Goal: Task Accomplishment & Management: Use online tool/utility

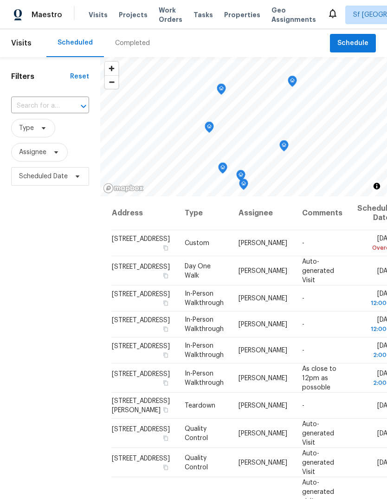
scroll to position [34, 0]
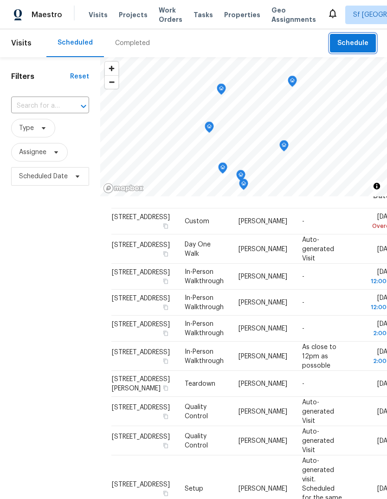
click at [348, 41] on span "Schedule" at bounding box center [352, 44] width 31 height 12
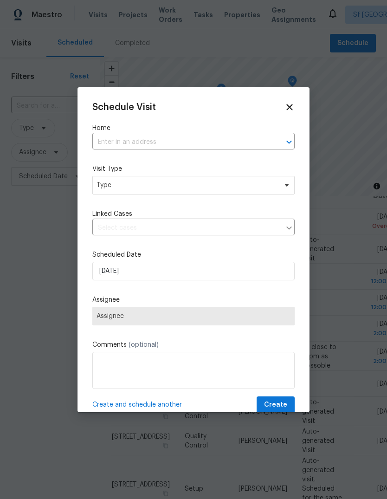
click at [102, 142] on input "text" at bounding box center [180, 142] width 176 height 14
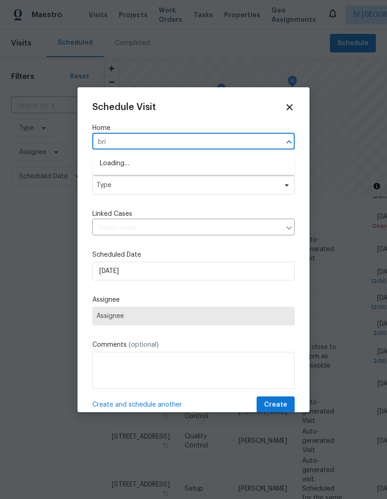
type input "brig"
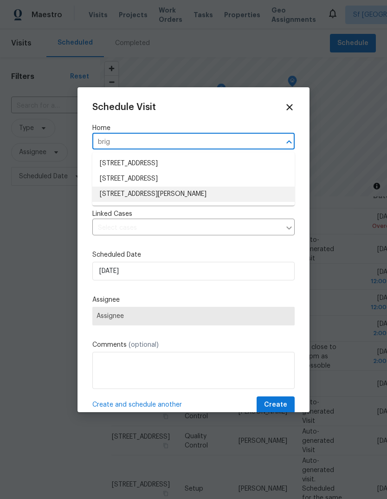
click at [195, 196] on li "[STREET_ADDRESS][PERSON_NAME]" at bounding box center [193, 194] width 202 height 15
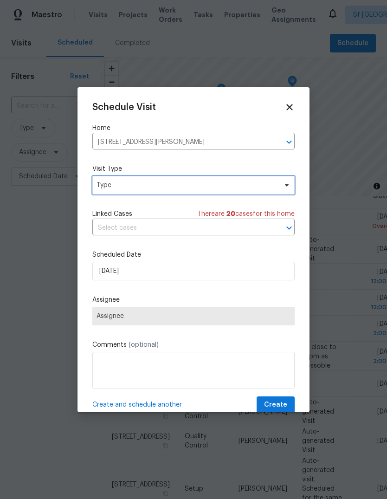
click at [186, 184] on span "Type" at bounding box center [187, 184] width 180 height 9
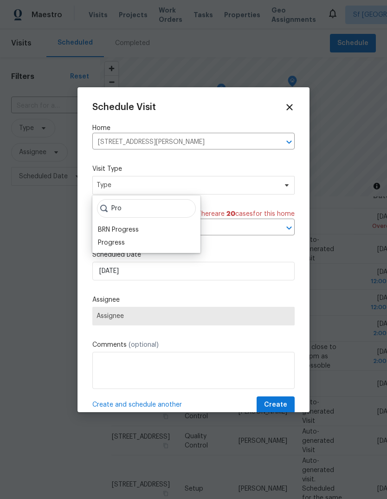
type input "Pro"
click at [100, 242] on div "Progress" at bounding box center [111, 242] width 27 height 9
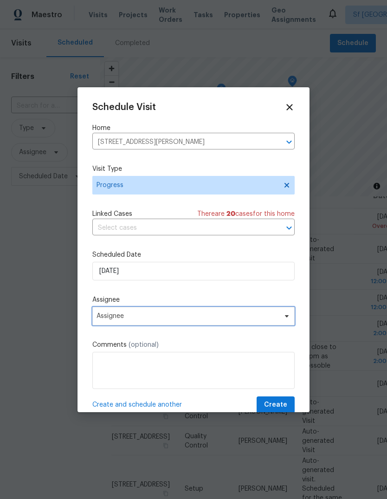
click at [105, 317] on span "Assignee" at bounding box center [188, 315] width 182 height 7
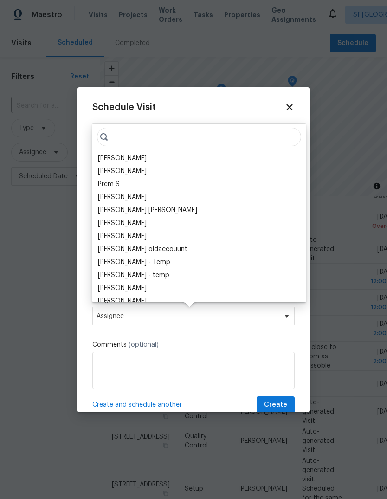
click at [108, 155] on div "[PERSON_NAME]" at bounding box center [122, 158] width 49 height 9
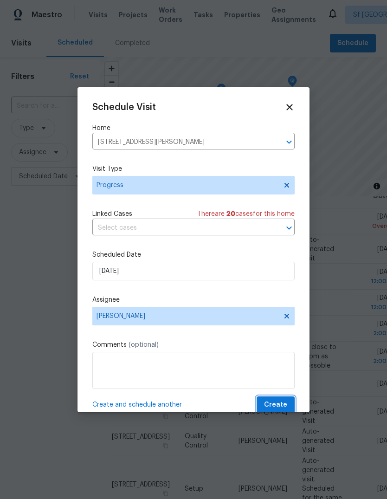
click at [277, 404] on span "Create" at bounding box center [275, 405] width 23 height 12
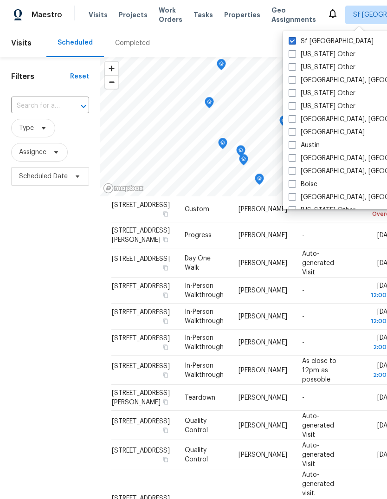
click at [351, 76] on label "[GEOGRAPHIC_DATA], [GEOGRAPHIC_DATA]" at bounding box center [361, 80] width 144 height 9
click at [295, 76] on input "[GEOGRAPHIC_DATA], [GEOGRAPHIC_DATA]" at bounding box center [292, 79] width 6 height 6
checkbox input "true"
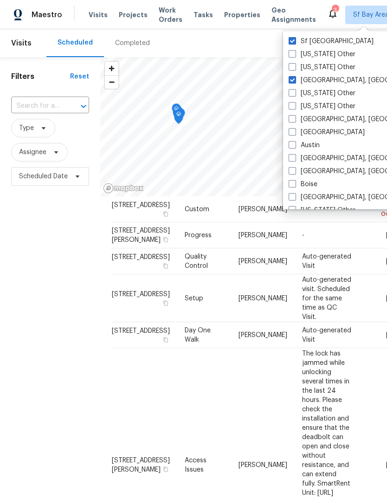
click at [337, 119] on label "[GEOGRAPHIC_DATA], [GEOGRAPHIC_DATA]" at bounding box center [361, 119] width 144 height 9
click at [295, 119] on input "[GEOGRAPHIC_DATA], [GEOGRAPHIC_DATA]" at bounding box center [292, 118] width 6 height 6
checkbox input "true"
click at [311, 144] on label "Austin" at bounding box center [304, 145] width 31 height 9
click at [295, 144] on input "Austin" at bounding box center [292, 144] width 6 height 6
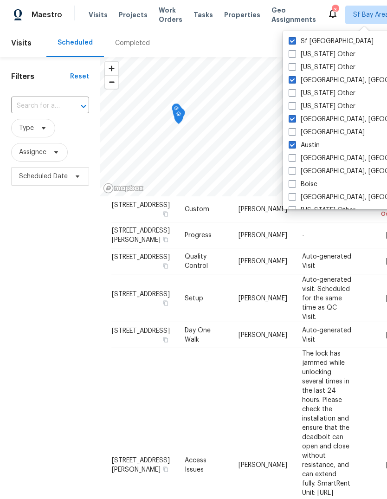
checkbox input "true"
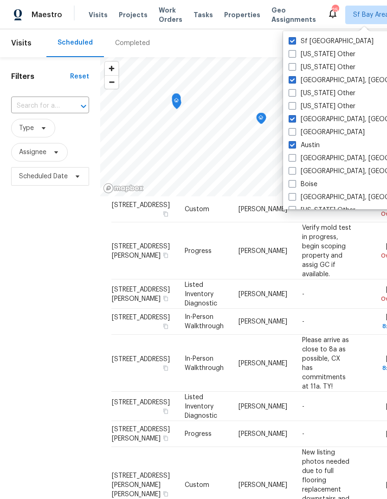
click at [324, 154] on label "[GEOGRAPHIC_DATA], [GEOGRAPHIC_DATA]" at bounding box center [361, 158] width 144 height 9
click at [295, 154] on input "[GEOGRAPHIC_DATA], [GEOGRAPHIC_DATA]" at bounding box center [292, 157] width 6 height 6
click at [326, 162] on label "[GEOGRAPHIC_DATA], [GEOGRAPHIC_DATA]" at bounding box center [361, 158] width 144 height 9
click at [295, 160] on input "[GEOGRAPHIC_DATA], [GEOGRAPHIC_DATA]" at bounding box center [292, 157] width 6 height 6
checkbox input "false"
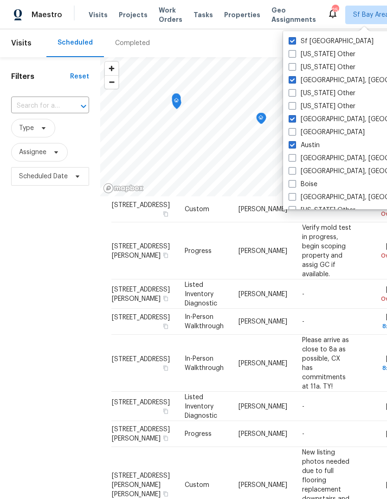
click at [325, 167] on label "[GEOGRAPHIC_DATA], [GEOGRAPHIC_DATA]" at bounding box center [361, 171] width 144 height 9
click at [295, 167] on input "[GEOGRAPHIC_DATA], [GEOGRAPHIC_DATA]" at bounding box center [292, 170] width 6 height 6
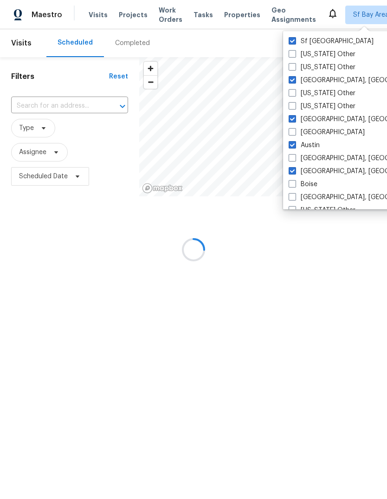
click at [325, 167] on label "[GEOGRAPHIC_DATA], [GEOGRAPHIC_DATA]" at bounding box center [361, 171] width 144 height 9
click at [295, 167] on input "[GEOGRAPHIC_DATA], [GEOGRAPHIC_DATA]" at bounding box center [292, 170] width 6 height 6
checkbox input "false"
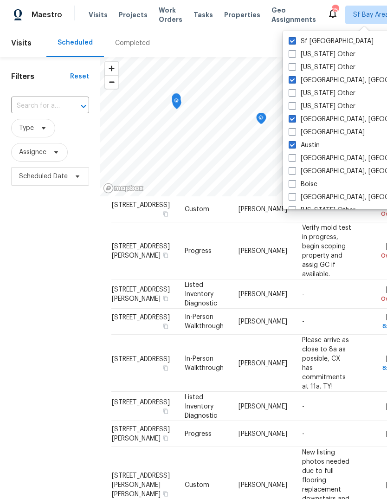
click at [328, 155] on label "[GEOGRAPHIC_DATA], [GEOGRAPHIC_DATA]" at bounding box center [361, 158] width 144 height 9
click at [295, 155] on input "[GEOGRAPHIC_DATA], [GEOGRAPHIC_DATA]" at bounding box center [292, 157] width 6 height 6
checkbox input "true"
click at [329, 167] on label "[GEOGRAPHIC_DATA], [GEOGRAPHIC_DATA]" at bounding box center [361, 171] width 144 height 9
click at [295, 167] on input "[GEOGRAPHIC_DATA], [GEOGRAPHIC_DATA]" at bounding box center [292, 170] width 6 height 6
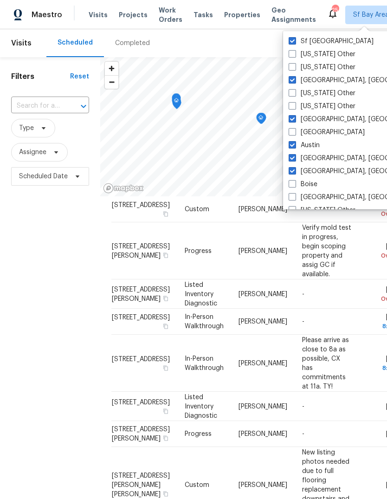
checkbox input "true"
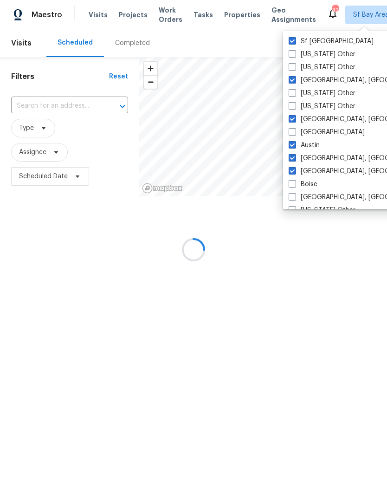
click at [311, 184] on label "Boise" at bounding box center [303, 184] width 29 height 9
click at [295, 184] on input "Boise" at bounding box center [292, 183] width 6 height 6
checkbox input "true"
click at [328, 194] on label "[GEOGRAPHIC_DATA], [GEOGRAPHIC_DATA]" at bounding box center [361, 197] width 144 height 9
click at [295, 194] on input "[GEOGRAPHIC_DATA], [GEOGRAPHIC_DATA]" at bounding box center [292, 196] width 6 height 6
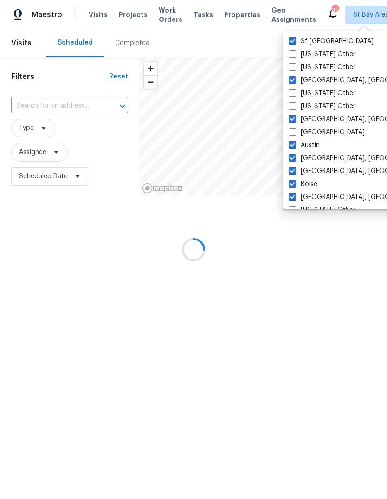
checkbox input "true"
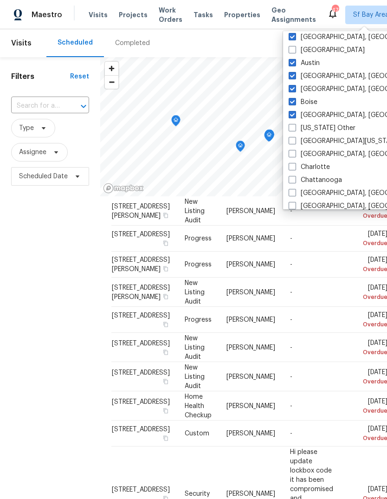
scroll to position [111, 0]
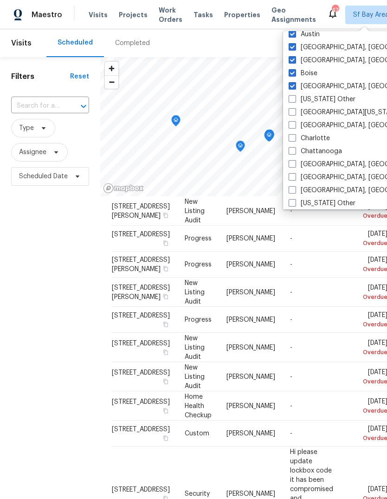
click at [328, 111] on label "[GEOGRAPHIC_DATA][US_STATE], [GEOGRAPHIC_DATA]" at bounding box center [378, 112] width 179 height 9
click at [295, 111] on input "[GEOGRAPHIC_DATA][US_STATE], [GEOGRAPHIC_DATA]" at bounding box center [292, 111] width 6 height 6
checkbox input "true"
click at [325, 123] on label "[GEOGRAPHIC_DATA], [GEOGRAPHIC_DATA]" at bounding box center [361, 125] width 144 height 9
click at [295, 123] on input "[GEOGRAPHIC_DATA], [GEOGRAPHIC_DATA]" at bounding box center [292, 124] width 6 height 6
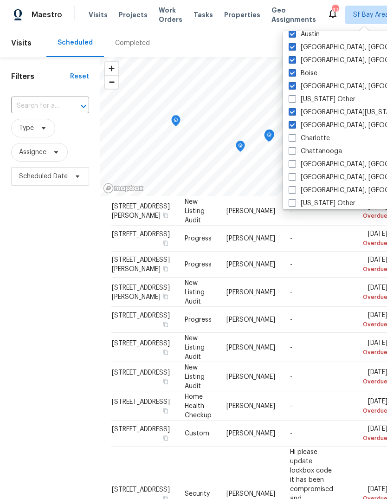
checkbox input "true"
click at [316, 138] on label "Charlotte" at bounding box center [309, 138] width 41 height 9
click at [295, 138] on input "Charlotte" at bounding box center [292, 137] width 6 height 6
checkbox input "true"
click at [322, 164] on label "[GEOGRAPHIC_DATA], [GEOGRAPHIC_DATA]" at bounding box center [361, 164] width 144 height 9
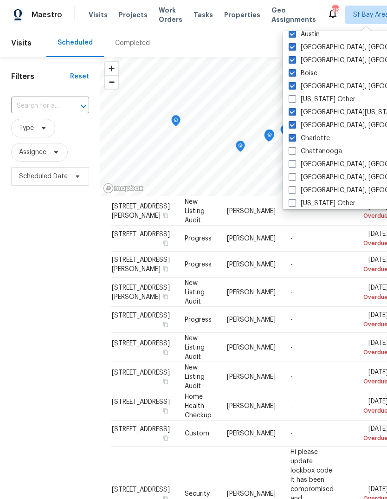
click at [295, 164] on input "[GEOGRAPHIC_DATA], [GEOGRAPHIC_DATA]" at bounding box center [292, 163] width 6 height 6
checkbox input "true"
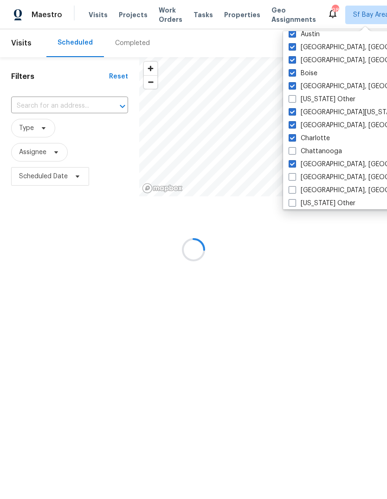
click at [324, 175] on label "[GEOGRAPHIC_DATA], [GEOGRAPHIC_DATA]" at bounding box center [361, 177] width 144 height 9
click at [295, 175] on input "[GEOGRAPHIC_DATA], [GEOGRAPHIC_DATA]" at bounding box center [292, 176] width 6 height 6
checkbox input "true"
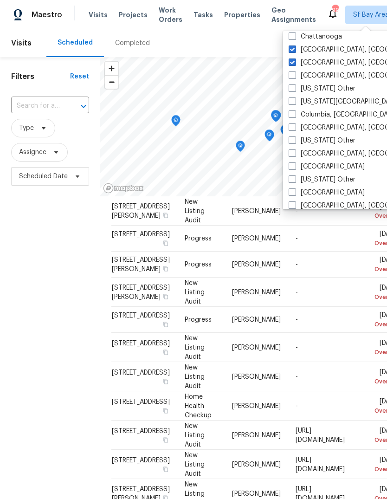
scroll to position [225, 0]
click at [333, 80] on label "[GEOGRAPHIC_DATA], [GEOGRAPHIC_DATA]" at bounding box center [361, 75] width 144 height 9
click at [295, 77] on input "[GEOGRAPHIC_DATA], [GEOGRAPHIC_DATA]" at bounding box center [292, 74] width 6 height 6
checkbox input "true"
click at [347, 103] on label "[US_STATE][GEOGRAPHIC_DATA], [GEOGRAPHIC_DATA]" at bounding box center [378, 101] width 179 height 9
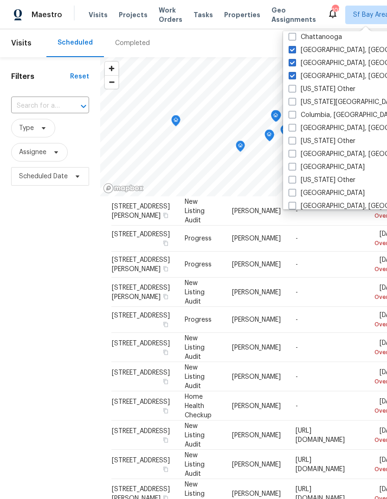
click at [295, 103] on input "[US_STATE][GEOGRAPHIC_DATA], [GEOGRAPHIC_DATA]" at bounding box center [292, 100] width 6 height 6
checkbox input "true"
click at [324, 127] on label "[GEOGRAPHIC_DATA], [GEOGRAPHIC_DATA]" at bounding box center [361, 127] width 144 height 9
click at [295, 127] on input "[GEOGRAPHIC_DATA], [GEOGRAPHIC_DATA]" at bounding box center [292, 126] width 6 height 6
checkbox input "true"
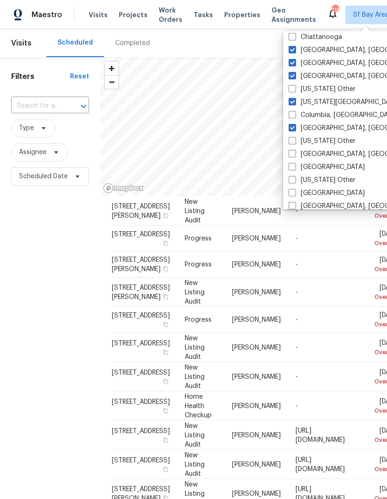
click at [322, 153] on label "[GEOGRAPHIC_DATA], [GEOGRAPHIC_DATA]" at bounding box center [361, 153] width 144 height 9
click at [295, 153] on input "[GEOGRAPHIC_DATA], [GEOGRAPHIC_DATA]" at bounding box center [292, 152] width 6 height 6
checkbox input "true"
click at [309, 167] on label "[GEOGRAPHIC_DATA]" at bounding box center [327, 166] width 76 height 9
click at [295, 167] on input "[GEOGRAPHIC_DATA]" at bounding box center [292, 165] width 6 height 6
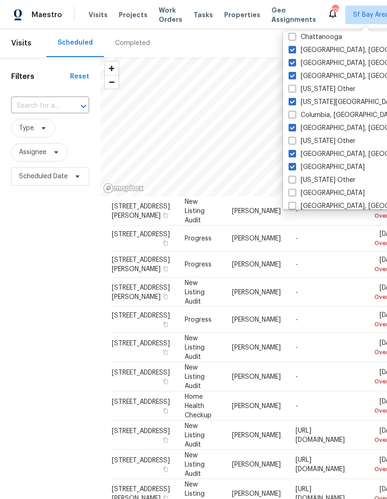
checkbox input "true"
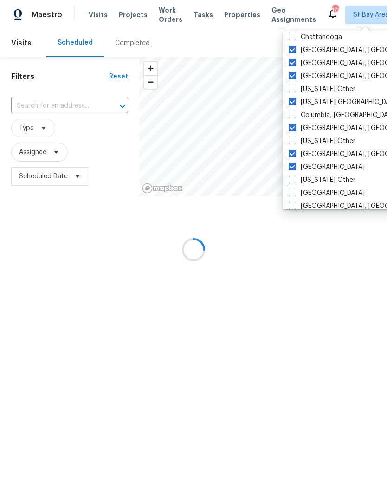
click at [312, 193] on label "[GEOGRAPHIC_DATA]" at bounding box center [327, 192] width 76 height 9
click at [295, 193] on input "[GEOGRAPHIC_DATA]" at bounding box center [292, 191] width 6 height 6
checkbox input "true"
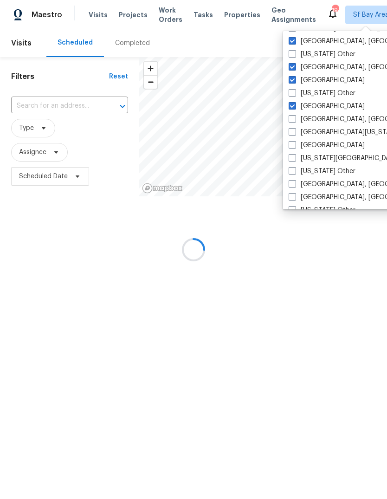
scroll to position [315, 0]
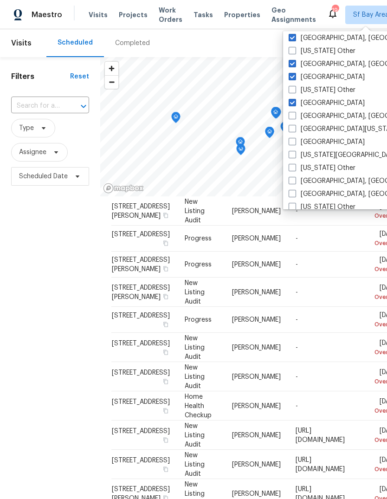
click at [320, 114] on label "[GEOGRAPHIC_DATA], [GEOGRAPHIC_DATA]" at bounding box center [361, 115] width 144 height 9
click at [295, 114] on input "[GEOGRAPHIC_DATA], [GEOGRAPHIC_DATA]" at bounding box center [292, 114] width 6 height 6
checkbox input "true"
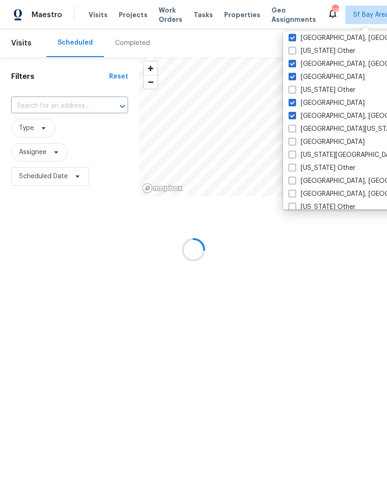
click at [312, 131] on label "[GEOGRAPHIC_DATA][US_STATE]" at bounding box center [344, 128] width 111 height 9
click at [295, 130] on input "[GEOGRAPHIC_DATA][US_STATE]" at bounding box center [292, 127] width 6 height 6
checkbox input "true"
click at [309, 143] on label "[GEOGRAPHIC_DATA]" at bounding box center [327, 141] width 76 height 9
click at [295, 143] on input "[GEOGRAPHIC_DATA]" at bounding box center [292, 140] width 6 height 6
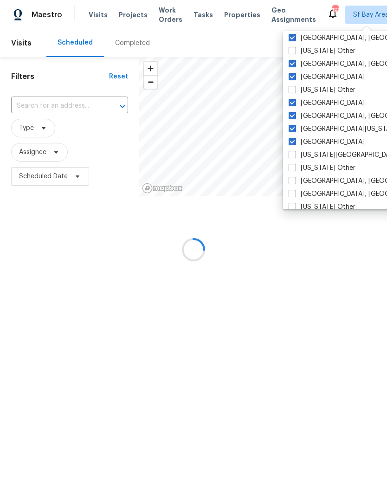
checkbox input "true"
click at [313, 157] on label "[US_STATE][GEOGRAPHIC_DATA]" at bounding box center [344, 154] width 111 height 9
click at [295, 156] on input "[US_STATE][GEOGRAPHIC_DATA]" at bounding box center [292, 153] width 6 height 6
checkbox input "true"
click at [320, 180] on label "[GEOGRAPHIC_DATA], [GEOGRAPHIC_DATA]" at bounding box center [361, 180] width 144 height 9
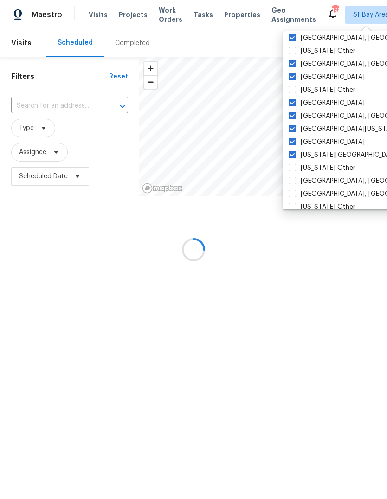
click at [295, 180] on input "[GEOGRAPHIC_DATA], [GEOGRAPHIC_DATA]" at bounding box center [292, 179] width 6 height 6
checkbox input "true"
click at [317, 192] on label "[GEOGRAPHIC_DATA], [GEOGRAPHIC_DATA]" at bounding box center [361, 193] width 144 height 9
click at [295, 192] on input "[GEOGRAPHIC_DATA], [GEOGRAPHIC_DATA]" at bounding box center [292, 192] width 6 height 6
checkbox input "true"
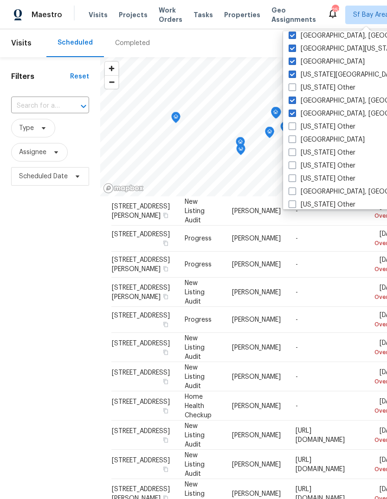
scroll to position [398, 0]
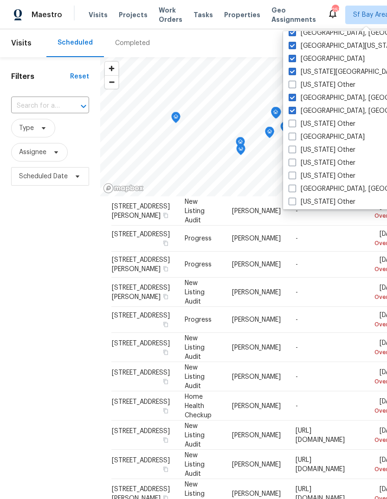
click at [316, 137] on label "[GEOGRAPHIC_DATA]" at bounding box center [327, 136] width 76 height 9
click at [295, 137] on input "[GEOGRAPHIC_DATA]" at bounding box center [292, 135] width 6 height 6
checkbox input "true"
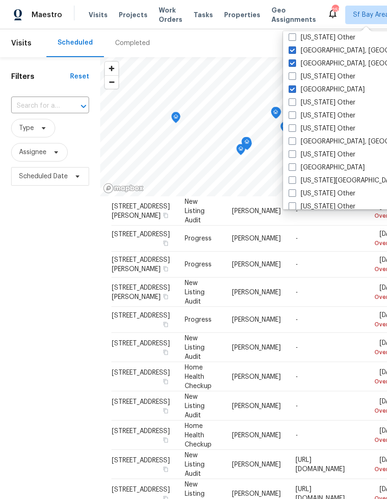
scroll to position [479, 0]
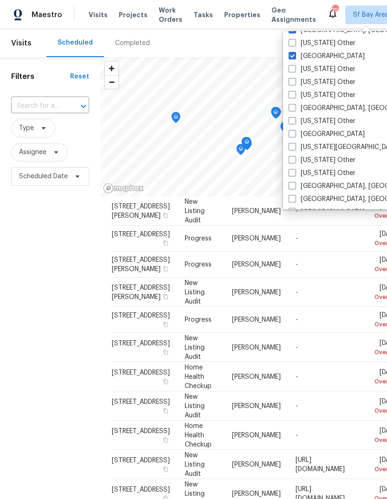
click at [327, 112] on label "[GEOGRAPHIC_DATA], [GEOGRAPHIC_DATA]" at bounding box center [361, 107] width 144 height 9
click at [295, 109] on input "[GEOGRAPHIC_DATA], [GEOGRAPHIC_DATA]" at bounding box center [292, 106] width 6 height 6
checkbox input "true"
click at [324, 135] on label "[GEOGRAPHIC_DATA]" at bounding box center [327, 133] width 76 height 9
click at [295, 135] on input "[GEOGRAPHIC_DATA]" at bounding box center [292, 132] width 6 height 6
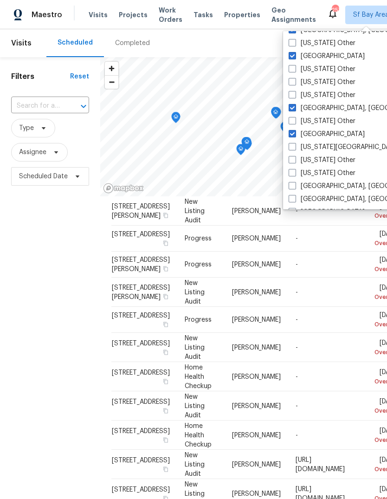
checkbox input "true"
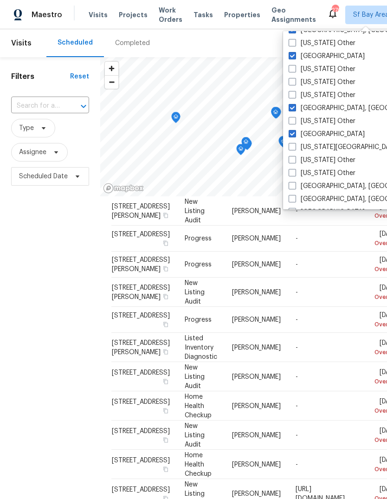
click at [325, 148] on label "[US_STATE][GEOGRAPHIC_DATA]" at bounding box center [344, 146] width 111 height 9
click at [295, 148] on input "[US_STATE][GEOGRAPHIC_DATA]" at bounding box center [292, 145] width 6 height 6
checkbox input "true"
click at [319, 185] on label "[GEOGRAPHIC_DATA], [GEOGRAPHIC_DATA]" at bounding box center [361, 185] width 144 height 9
click at [295, 185] on input "[GEOGRAPHIC_DATA], [GEOGRAPHIC_DATA]" at bounding box center [292, 184] width 6 height 6
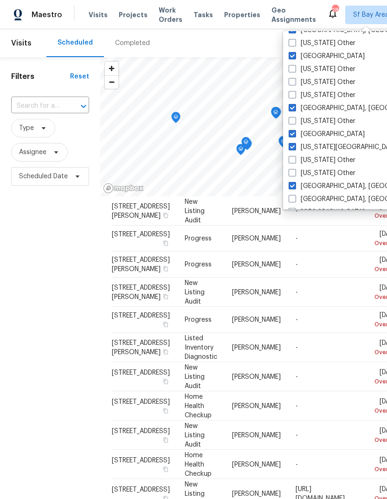
checkbox input "true"
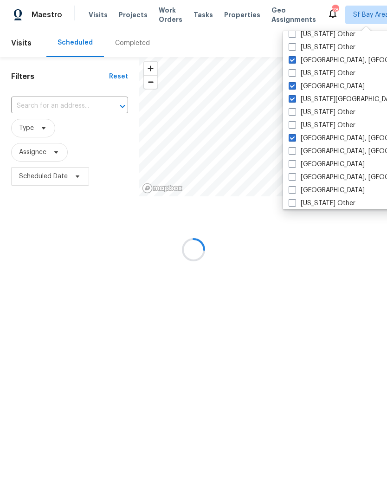
scroll to position [556, 0]
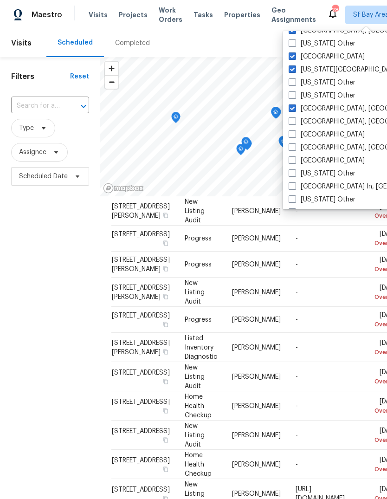
click at [319, 126] on label "[GEOGRAPHIC_DATA], [GEOGRAPHIC_DATA]" at bounding box center [361, 121] width 144 height 9
click at [295, 123] on input "[GEOGRAPHIC_DATA], [GEOGRAPHIC_DATA]" at bounding box center [292, 120] width 6 height 6
checkbox input "true"
click at [317, 146] on label "[GEOGRAPHIC_DATA], [GEOGRAPHIC_DATA]" at bounding box center [361, 147] width 144 height 9
click at [295, 146] on input "[GEOGRAPHIC_DATA], [GEOGRAPHIC_DATA]" at bounding box center [292, 146] width 6 height 6
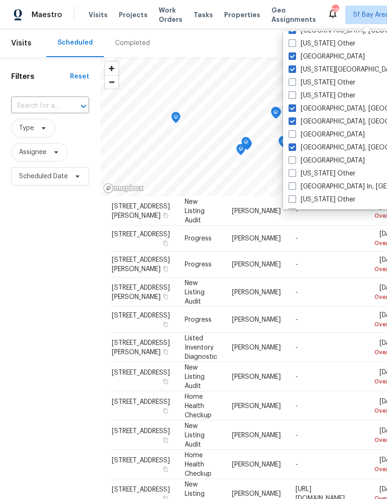
checkbox input "true"
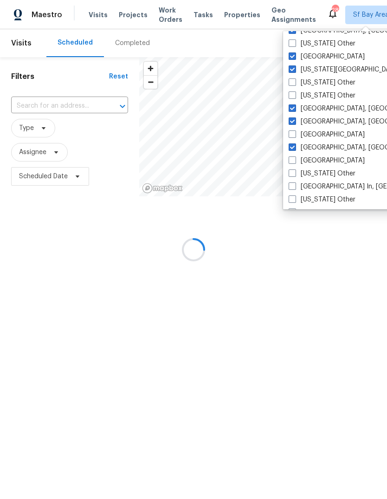
click at [317, 157] on label "[GEOGRAPHIC_DATA]" at bounding box center [327, 160] width 76 height 9
click at [295, 157] on input "[GEOGRAPHIC_DATA]" at bounding box center [292, 159] width 6 height 6
checkbox input "true"
click at [318, 131] on label "[GEOGRAPHIC_DATA]" at bounding box center [327, 134] width 76 height 9
click at [295, 131] on input "[GEOGRAPHIC_DATA]" at bounding box center [292, 133] width 6 height 6
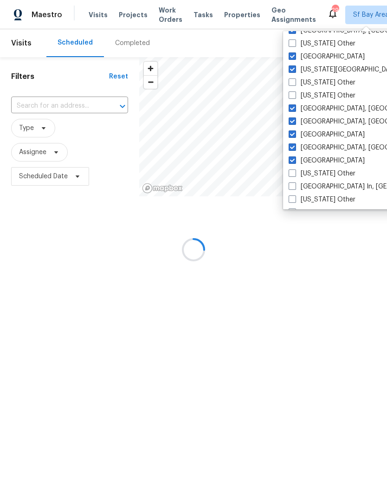
checkbox input "true"
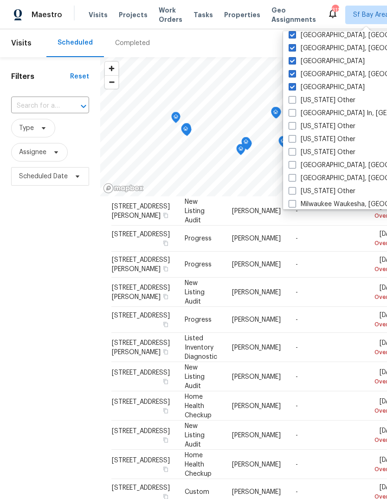
scroll to position [631, 0]
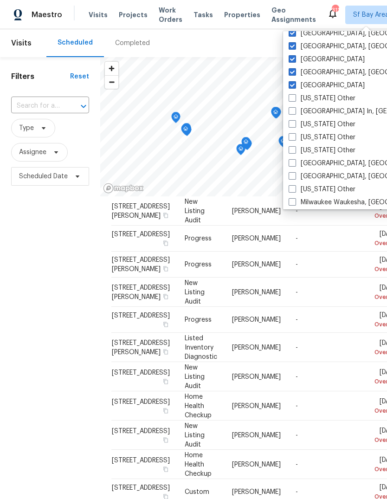
click at [327, 111] on label "[GEOGRAPHIC_DATA] In, [GEOGRAPHIC_DATA]" at bounding box center [364, 111] width 151 height 9
click at [295, 111] on input "[GEOGRAPHIC_DATA] In, [GEOGRAPHIC_DATA]" at bounding box center [292, 110] width 6 height 6
checkbox input "true"
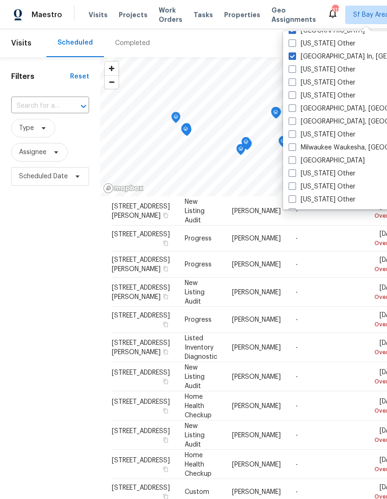
scroll to position [696, 0]
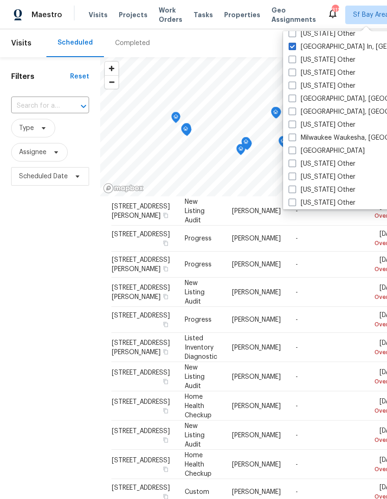
click at [324, 99] on label "[GEOGRAPHIC_DATA], [GEOGRAPHIC_DATA]" at bounding box center [361, 98] width 144 height 9
click at [295, 99] on input "[GEOGRAPHIC_DATA], [GEOGRAPHIC_DATA]" at bounding box center [292, 97] width 6 height 6
checkbox input "true"
click at [320, 112] on label "[GEOGRAPHIC_DATA], [GEOGRAPHIC_DATA]" at bounding box center [361, 111] width 144 height 9
click at [295, 112] on input "[GEOGRAPHIC_DATA], [GEOGRAPHIC_DATA]" at bounding box center [292, 110] width 6 height 6
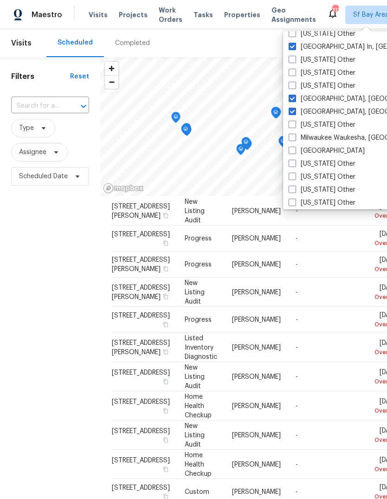
checkbox input "true"
click at [318, 142] on label "Milwaukee Waukesha, [GEOGRAPHIC_DATA]" at bounding box center [361, 137] width 144 height 9
click at [295, 139] on input "Milwaukee Waukesha, [GEOGRAPHIC_DATA]" at bounding box center [292, 136] width 6 height 6
checkbox input "true"
click at [317, 151] on label "[GEOGRAPHIC_DATA]" at bounding box center [327, 150] width 76 height 9
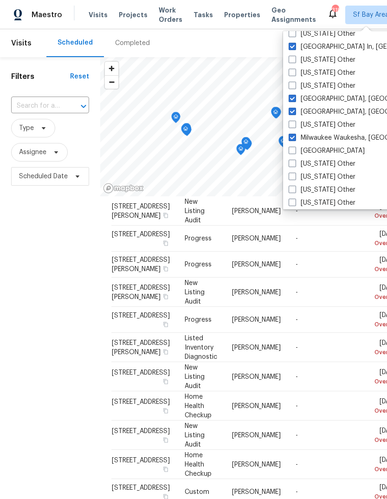
click at [295, 151] on input "[GEOGRAPHIC_DATA]" at bounding box center [292, 149] width 6 height 6
checkbox input "true"
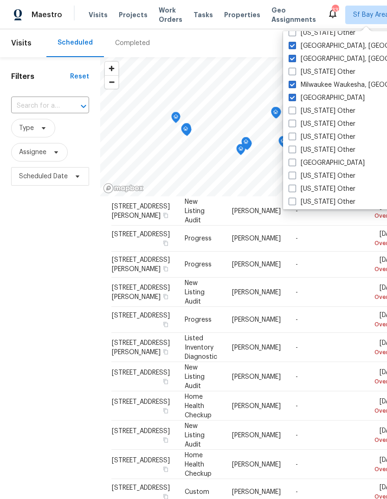
scroll to position [763, 0]
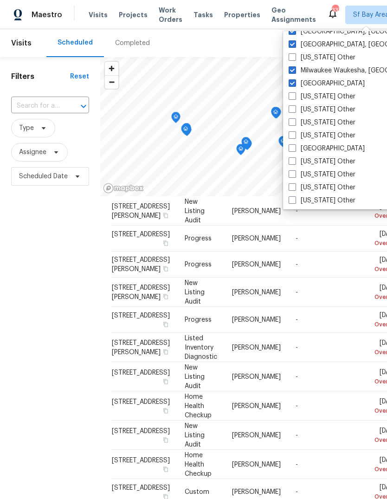
click at [317, 149] on label "[GEOGRAPHIC_DATA]" at bounding box center [327, 148] width 76 height 9
click at [295, 149] on input "[GEOGRAPHIC_DATA]" at bounding box center [292, 147] width 6 height 6
checkbox input "true"
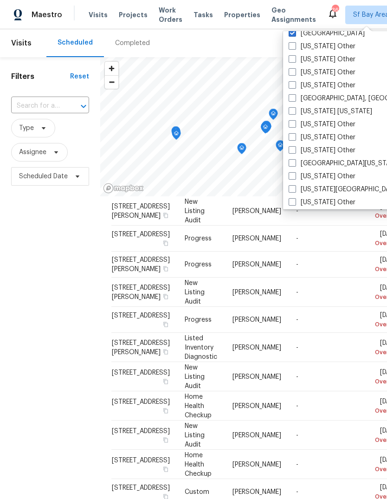
scroll to position [886, 0]
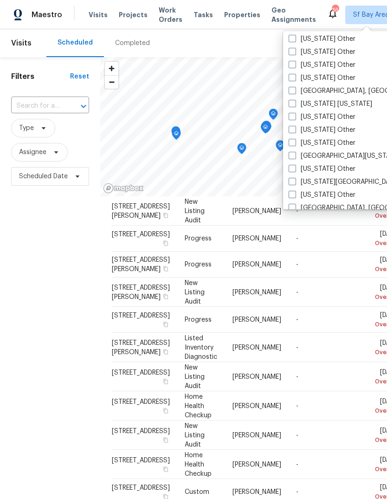
click at [352, 105] on label "[US_STATE] [US_STATE]" at bounding box center [331, 103] width 84 height 9
click at [295, 105] on input "[US_STATE] [US_STATE]" at bounding box center [292, 102] width 6 height 6
checkbox input "true"
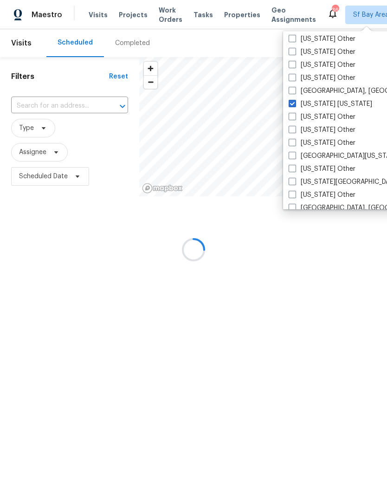
click at [341, 91] on label "[GEOGRAPHIC_DATA], [GEOGRAPHIC_DATA]" at bounding box center [361, 90] width 144 height 9
click at [295, 91] on input "[GEOGRAPHIC_DATA], [GEOGRAPHIC_DATA]" at bounding box center [292, 89] width 6 height 6
checkbox input "true"
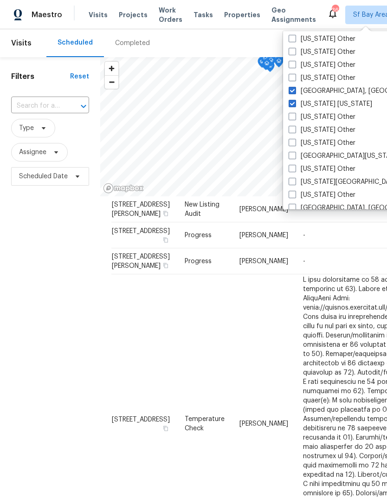
click at [329, 118] on label "[US_STATE] Other" at bounding box center [322, 116] width 67 height 9
click at [295, 118] on input "[US_STATE] Other" at bounding box center [292, 115] width 6 height 6
checkbox input "true"
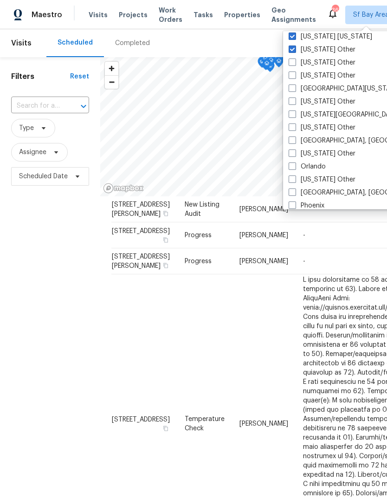
scroll to position [954, 0]
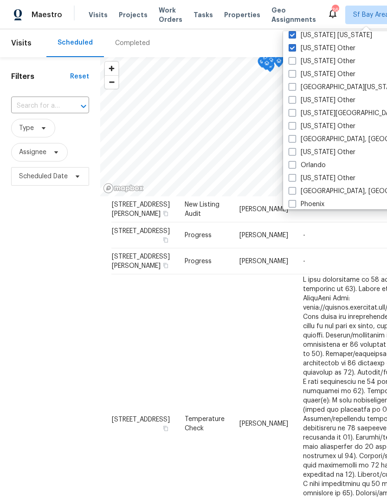
click at [354, 89] on label "[GEOGRAPHIC_DATA][US_STATE]" at bounding box center [344, 87] width 111 height 9
click at [295, 89] on input "[GEOGRAPHIC_DATA][US_STATE]" at bounding box center [292, 86] width 6 height 6
checkbox input "true"
click at [343, 113] on label "[US_STATE][GEOGRAPHIC_DATA], [GEOGRAPHIC_DATA]" at bounding box center [378, 113] width 179 height 9
click at [295, 113] on input "[US_STATE][GEOGRAPHIC_DATA], [GEOGRAPHIC_DATA]" at bounding box center [292, 112] width 6 height 6
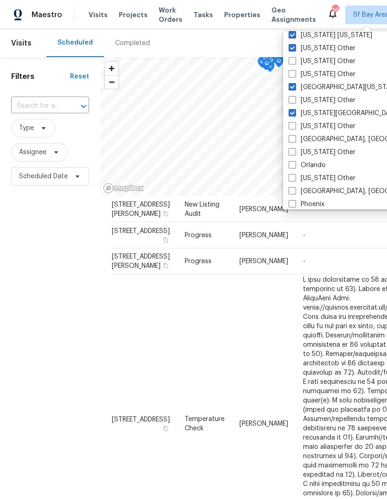
checkbox input "true"
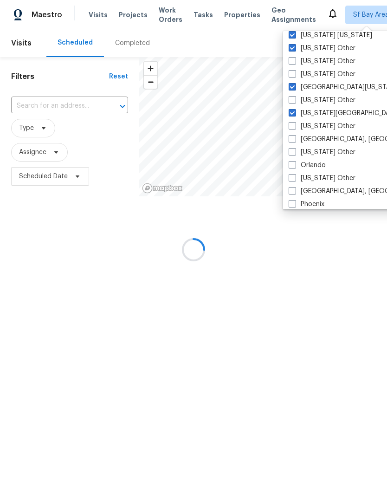
click at [323, 141] on label "[GEOGRAPHIC_DATA], [GEOGRAPHIC_DATA]" at bounding box center [361, 139] width 144 height 9
click at [295, 141] on input "[GEOGRAPHIC_DATA], [GEOGRAPHIC_DATA]" at bounding box center [292, 138] width 6 height 6
checkbox input "true"
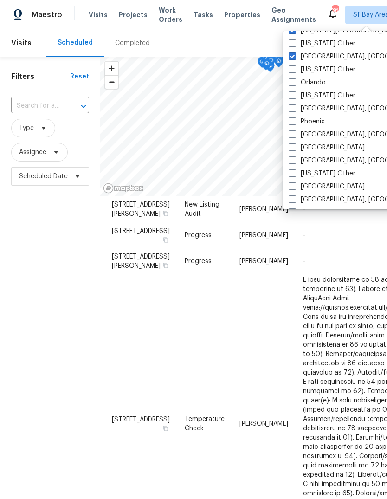
scroll to position [1040, 0]
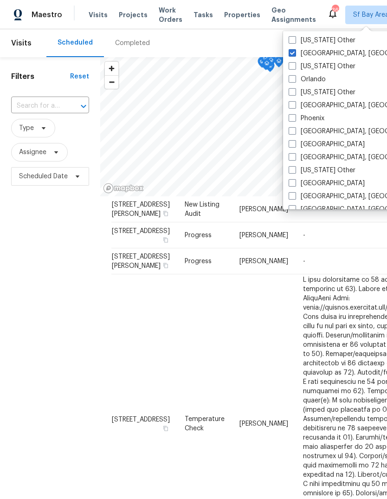
click at [334, 109] on label "[GEOGRAPHIC_DATA], [GEOGRAPHIC_DATA]" at bounding box center [361, 105] width 144 height 9
click at [295, 107] on input "[GEOGRAPHIC_DATA], [GEOGRAPHIC_DATA]" at bounding box center [292, 104] width 6 height 6
checkbox input "true"
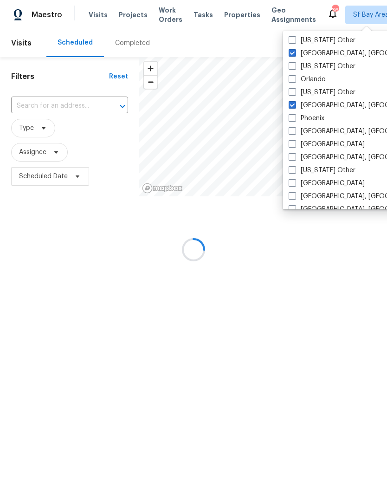
click at [319, 129] on label "[GEOGRAPHIC_DATA], [GEOGRAPHIC_DATA]" at bounding box center [361, 131] width 144 height 9
click at [295, 129] on input "[GEOGRAPHIC_DATA], [GEOGRAPHIC_DATA]" at bounding box center [292, 130] width 6 height 6
checkbox input "true"
click at [317, 116] on label "Phoenix" at bounding box center [307, 118] width 36 height 9
click at [295, 116] on input "Phoenix" at bounding box center [292, 117] width 6 height 6
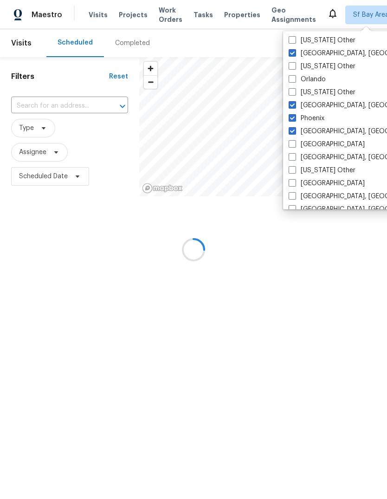
checkbox input "true"
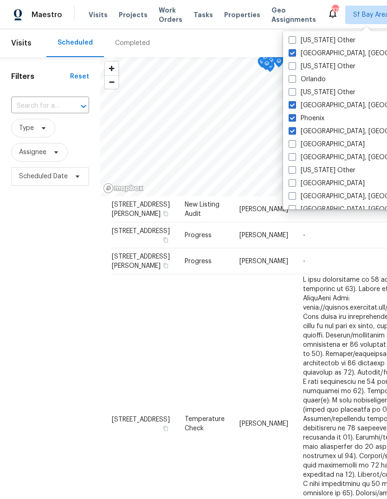
click at [320, 155] on label "[GEOGRAPHIC_DATA], [GEOGRAPHIC_DATA]" at bounding box center [361, 157] width 144 height 9
click at [295, 155] on input "[GEOGRAPHIC_DATA], [GEOGRAPHIC_DATA]" at bounding box center [292, 156] width 6 height 6
checkbox input "true"
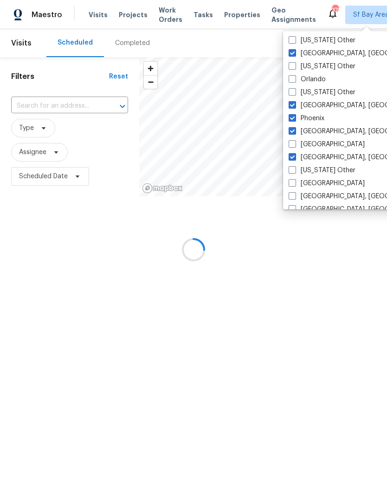
click at [319, 140] on label "[GEOGRAPHIC_DATA]" at bounding box center [327, 144] width 76 height 9
click at [295, 140] on input "[GEOGRAPHIC_DATA]" at bounding box center [292, 143] width 6 height 6
checkbox input "true"
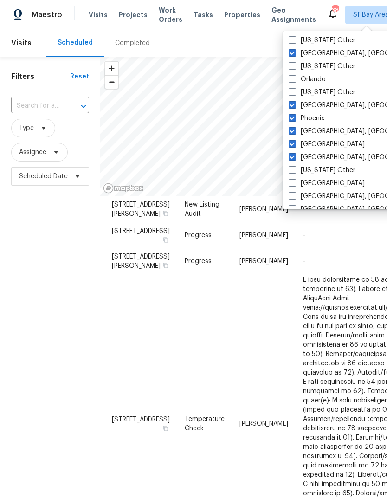
click at [322, 184] on label "[GEOGRAPHIC_DATA]" at bounding box center [327, 183] width 76 height 9
click at [295, 184] on input "[GEOGRAPHIC_DATA]" at bounding box center [292, 182] width 6 height 6
checkbox input "true"
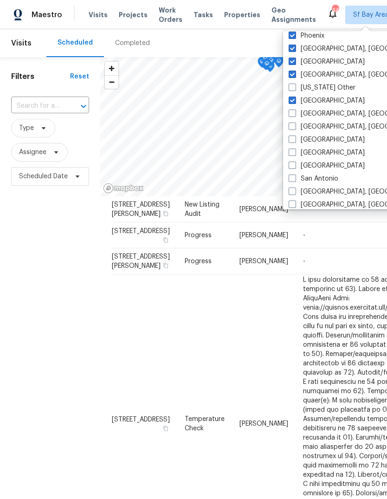
scroll to position [1124, 0]
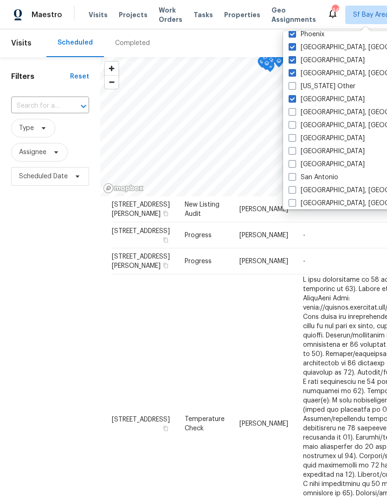
click at [318, 115] on label "[GEOGRAPHIC_DATA], [GEOGRAPHIC_DATA]" at bounding box center [361, 112] width 144 height 9
click at [295, 114] on input "[GEOGRAPHIC_DATA], [GEOGRAPHIC_DATA]" at bounding box center [292, 111] width 6 height 6
checkbox input "true"
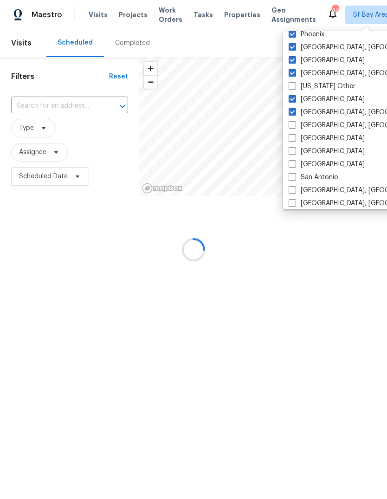
click at [322, 125] on label "[GEOGRAPHIC_DATA], [GEOGRAPHIC_DATA]" at bounding box center [361, 125] width 144 height 9
click at [295, 125] on input "[GEOGRAPHIC_DATA], [GEOGRAPHIC_DATA]" at bounding box center [292, 124] width 6 height 6
checkbox input "true"
click at [318, 135] on label "[GEOGRAPHIC_DATA]" at bounding box center [327, 138] width 76 height 9
click at [295, 135] on input "[GEOGRAPHIC_DATA]" at bounding box center [292, 137] width 6 height 6
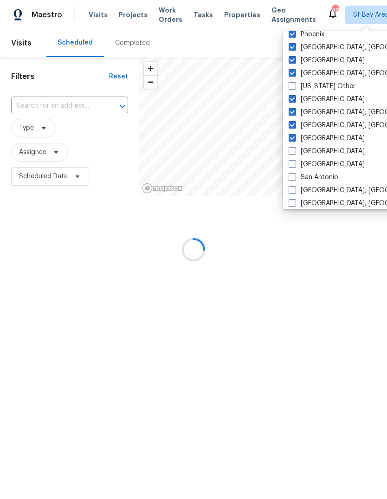
checkbox input "true"
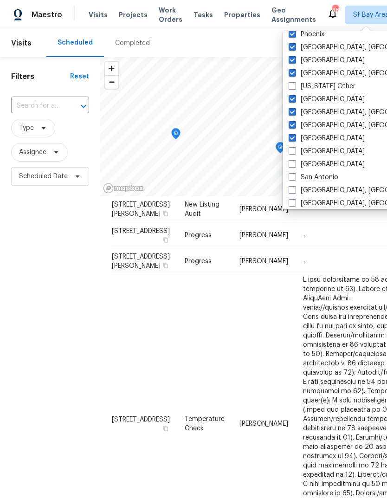
click at [319, 147] on label "[GEOGRAPHIC_DATA]" at bounding box center [327, 151] width 76 height 9
click at [295, 147] on input "[GEOGRAPHIC_DATA]" at bounding box center [292, 150] width 6 height 6
checkbox input "true"
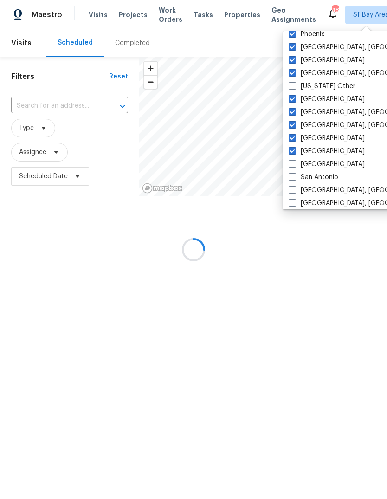
click at [321, 163] on label "[GEOGRAPHIC_DATA]" at bounding box center [327, 164] width 76 height 9
click at [295, 163] on input "[GEOGRAPHIC_DATA]" at bounding box center [292, 163] width 6 height 6
checkbox input "true"
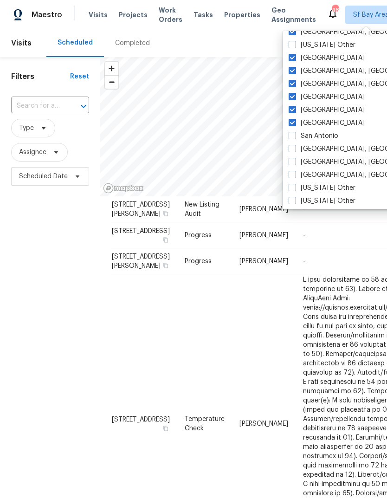
scroll to position [1174, 0]
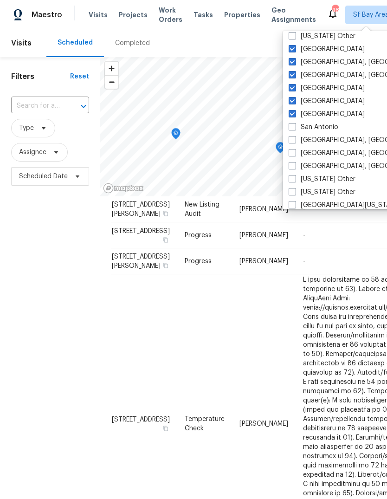
click at [325, 127] on label "San Antonio" at bounding box center [314, 126] width 50 height 9
click at [295, 127] on input "San Antonio" at bounding box center [292, 125] width 6 height 6
checkbox input "true"
click at [323, 140] on label "[GEOGRAPHIC_DATA], [GEOGRAPHIC_DATA]" at bounding box center [361, 139] width 144 height 9
click at [295, 140] on input "[GEOGRAPHIC_DATA], [GEOGRAPHIC_DATA]" at bounding box center [292, 138] width 6 height 6
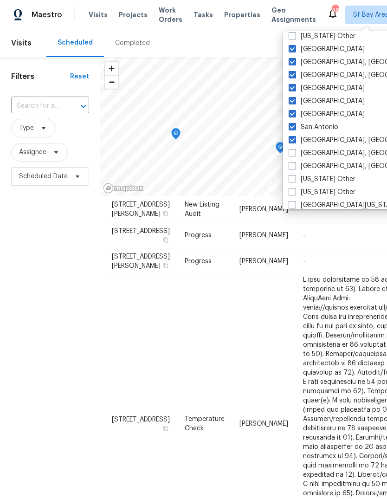
checkbox input "true"
click at [318, 154] on label "[GEOGRAPHIC_DATA], [GEOGRAPHIC_DATA]" at bounding box center [361, 152] width 144 height 9
click at [295, 154] on input "[GEOGRAPHIC_DATA], [GEOGRAPHIC_DATA]" at bounding box center [292, 151] width 6 height 6
checkbox input "true"
click at [317, 166] on label "[GEOGRAPHIC_DATA], [GEOGRAPHIC_DATA]" at bounding box center [361, 165] width 144 height 9
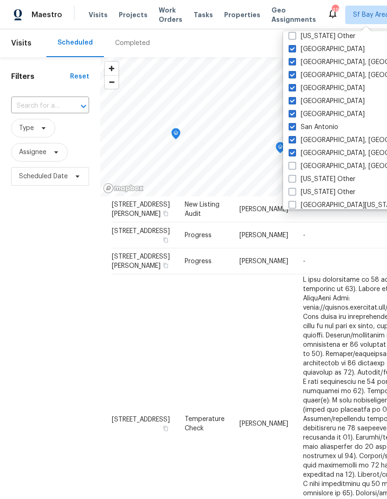
click at [295, 166] on input "[GEOGRAPHIC_DATA], [GEOGRAPHIC_DATA]" at bounding box center [292, 164] width 6 height 6
checkbox input "true"
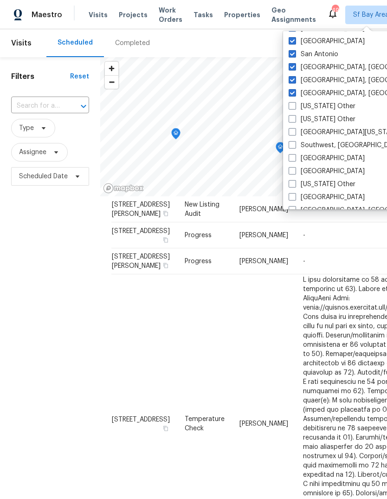
scroll to position [1253, 0]
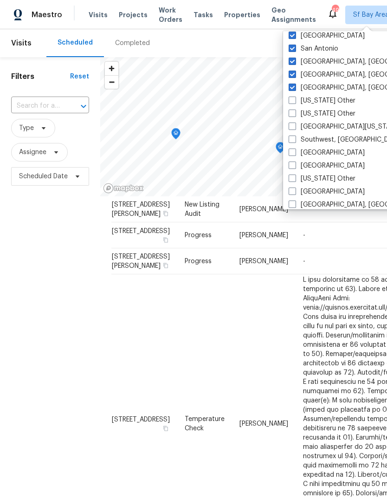
click at [315, 128] on label "[GEOGRAPHIC_DATA][US_STATE]" at bounding box center [344, 126] width 111 height 9
click at [295, 128] on input "[GEOGRAPHIC_DATA][US_STATE]" at bounding box center [292, 125] width 6 height 6
checkbox input "true"
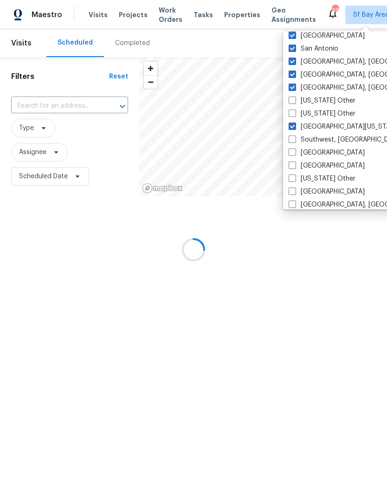
click at [321, 141] on label "Southwest, [GEOGRAPHIC_DATA]" at bounding box center [345, 139] width 113 height 9
click at [295, 141] on input "Southwest, [GEOGRAPHIC_DATA]" at bounding box center [292, 138] width 6 height 6
checkbox input "true"
click at [314, 154] on label "[GEOGRAPHIC_DATA]" at bounding box center [327, 152] width 76 height 9
click at [295, 154] on input "[GEOGRAPHIC_DATA]" at bounding box center [292, 151] width 6 height 6
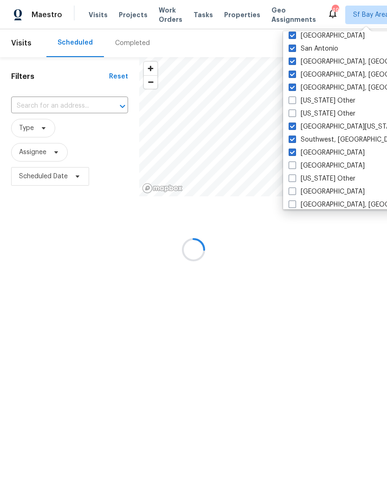
checkbox input "true"
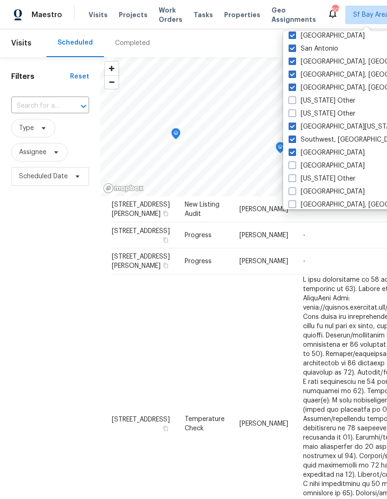
click at [311, 164] on label "[GEOGRAPHIC_DATA]" at bounding box center [327, 165] width 76 height 9
click at [295, 164] on input "[GEOGRAPHIC_DATA]" at bounding box center [292, 164] width 6 height 6
checkbox input "true"
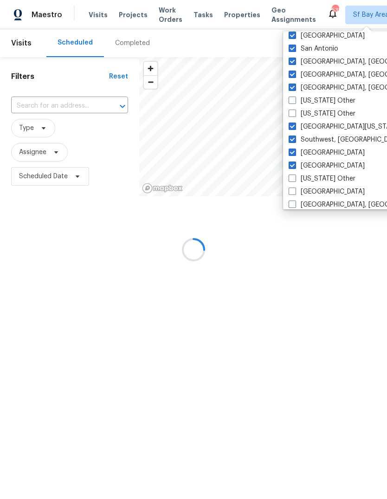
click at [315, 193] on label "[GEOGRAPHIC_DATA]" at bounding box center [327, 191] width 76 height 9
click at [295, 193] on input "[GEOGRAPHIC_DATA]" at bounding box center [292, 190] width 6 height 6
checkbox input "true"
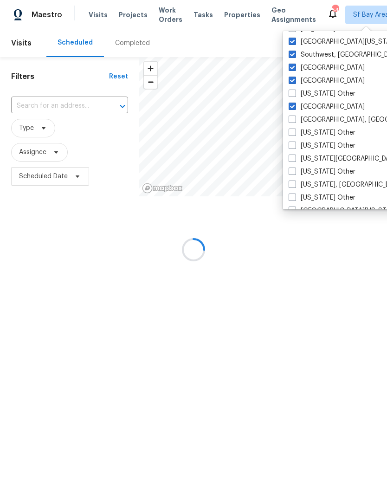
scroll to position [1340, 0]
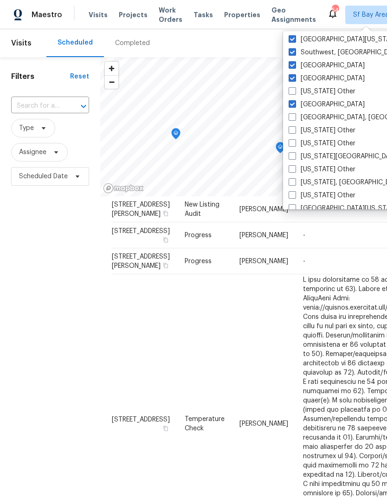
click at [316, 117] on label "[GEOGRAPHIC_DATA], [GEOGRAPHIC_DATA]" at bounding box center [361, 117] width 144 height 9
click at [295, 117] on input "[GEOGRAPHIC_DATA], [GEOGRAPHIC_DATA]" at bounding box center [292, 116] width 6 height 6
checkbox input "true"
click at [319, 154] on label "[US_STATE][GEOGRAPHIC_DATA], [GEOGRAPHIC_DATA]" at bounding box center [378, 156] width 179 height 9
click at [295, 154] on input "[US_STATE][GEOGRAPHIC_DATA], [GEOGRAPHIC_DATA]" at bounding box center [292, 155] width 6 height 6
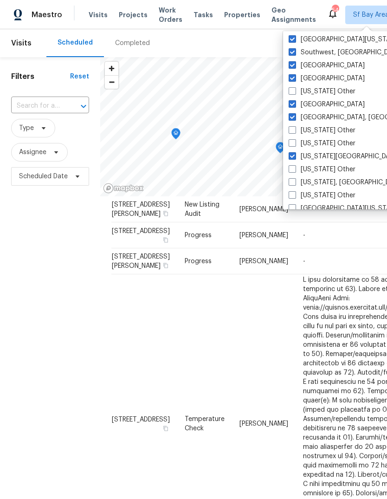
checkbox input "true"
click at [318, 181] on label "[US_STATE], [GEOGRAPHIC_DATA]" at bounding box center [346, 182] width 115 height 9
click at [295, 181] on input "[US_STATE], [GEOGRAPHIC_DATA]" at bounding box center [292, 181] width 6 height 6
checkbox input "true"
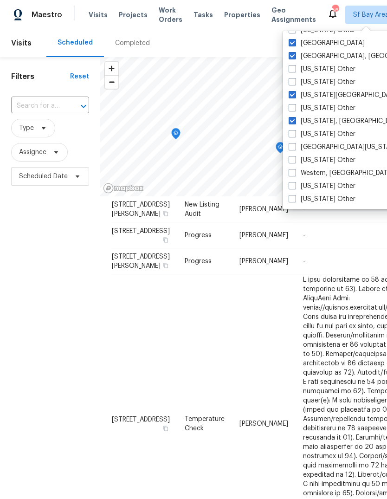
scroll to position [1401, 0]
click at [315, 149] on label "[GEOGRAPHIC_DATA][US_STATE]" at bounding box center [344, 146] width 111 height 9
click at [295, 148] on input "[GEOGRAPHIC_DATA][US_STATE]" at bounding box center [292, 145] width 6 height 6
checkbox input "true"
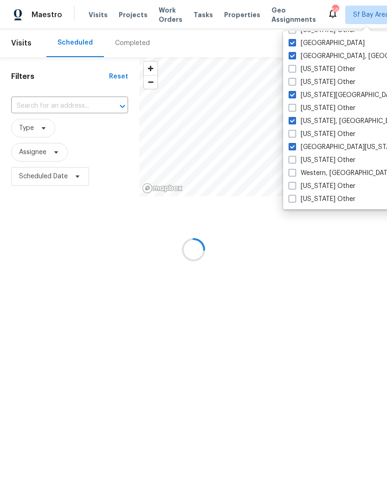
click at [316, 173] on label "Western, [GEOGRAPHIC_DATA]" at bounding box center [341, 172] width 105 height 9
click at [295, 173] on input "Western, [GEOGRAPHIC_DATA]" at bounding box center [292, 171] width 6 height 6
checkbox input "true"
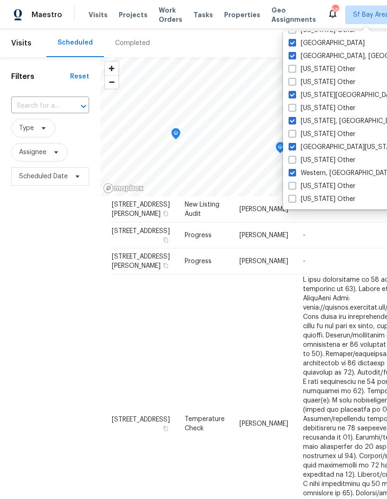
click at [61, 251] on div "Filters Reset ​ Type Assignee Scheduled Date" at bounding box center [50, 326] width 100 height 538
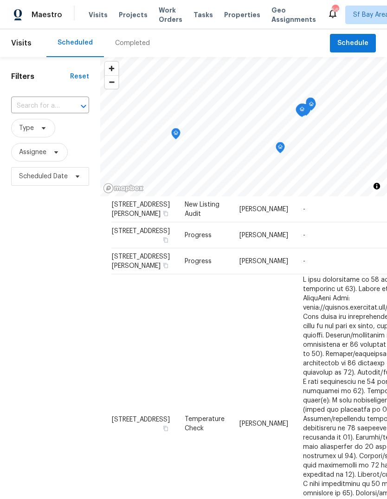
click at [197, 18] on span "Tasks" at bounding box center [202, 15] width 19 height 6
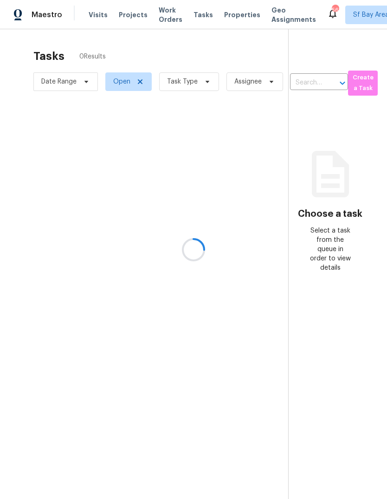
click at [190, 84] on div at bounding box center [193, 249] width 387 height 499
click at [186, 81] on div at bounding box center [193, 249] width 387 height 499
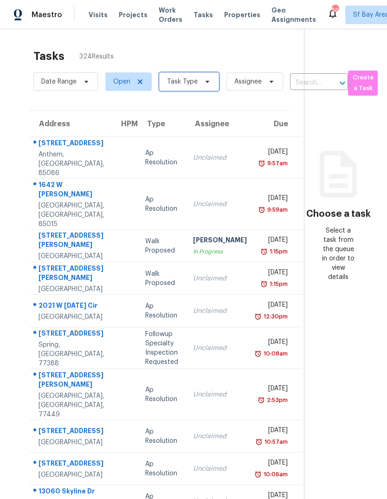
click at [165, 77] on span "Task Type" at bounding box center [189, 81] width 60 height 19
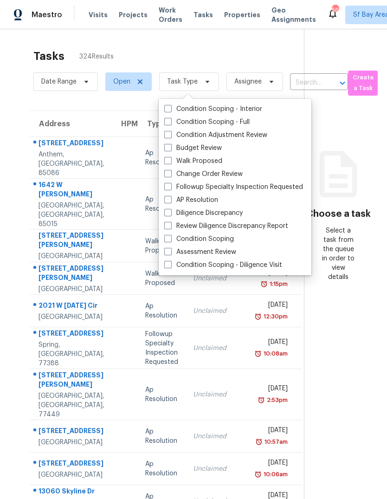
click at [174, 249] on label "Assessment Review" at bounding box center [200, 251] width 72 height 9
click at [170, 249] on input "Assessment Review" at bounding box center [167, 250] width 6 height 6
checkbox input "true"
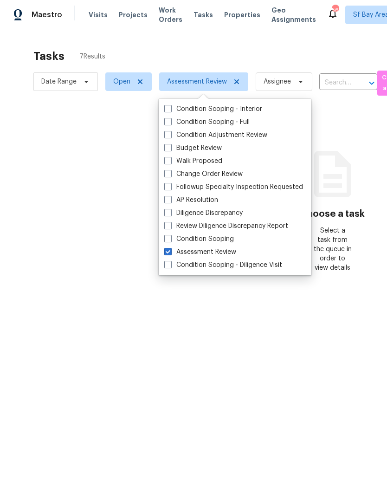
click at [40, 138] on div at bounding box center [193, 249] width 387 height 499
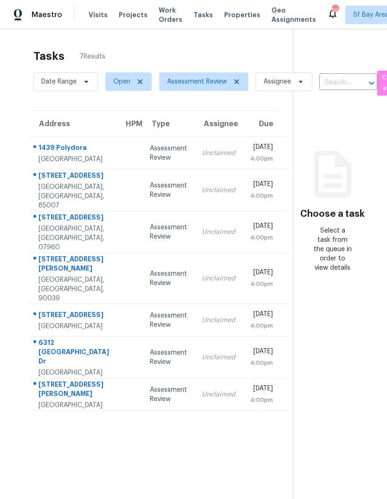
click at [63, 154] on div "1439 Polydora" at bounding box center [74, 149] width 71 height 12
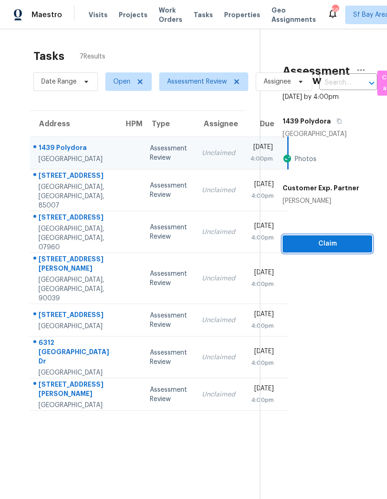
click at [324, 245] on span "Claim" at bounding box center [327, 244] width 75 height 12
click at [327, 243] on span "Claim" at bounding box center [327, 244] width 75 height 12
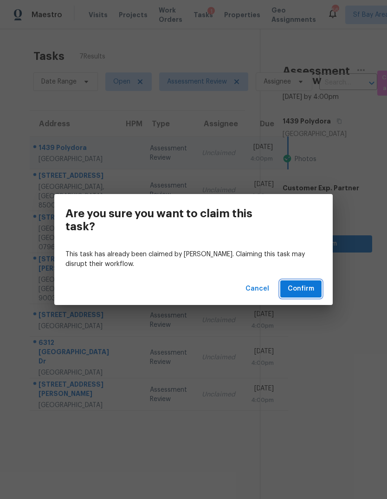
click at [302, 292] on span "Confirm" at bounding box center [301, 289] width 26 height 12
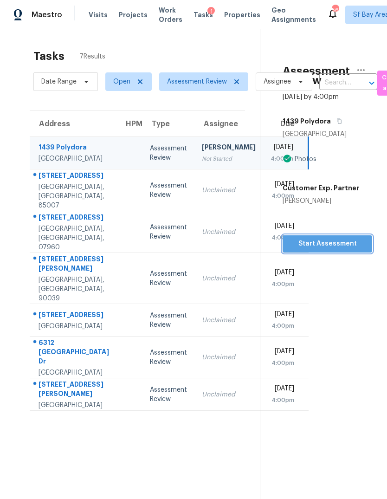
click at [330, 242] on span "Start Assessment" at bounding box center [327, 244] width 75 height 12
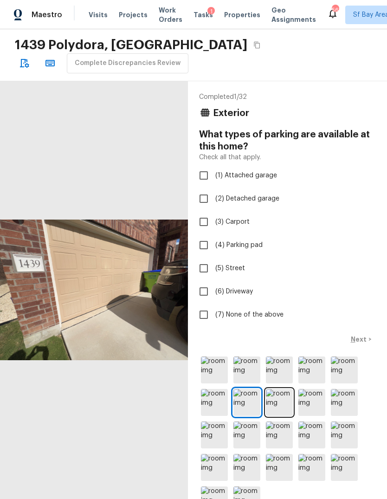
click at [203, 176] on input "(1) Attached garage" at bounding box center [203, 175] width 19 height 19
checkbox input "true"
click at [370, 347] on button "Next >" at bounding box center [361, 339] width 30 height 15
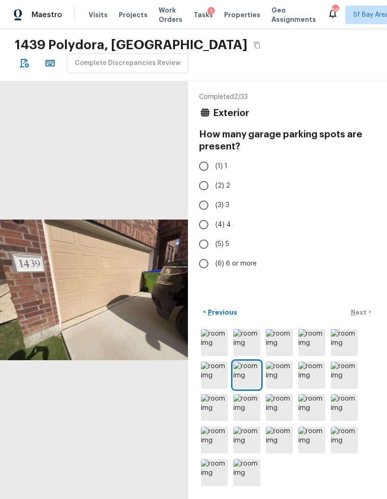
click at [203, 187] on input "(2) 2" at bounding box center [203, 185] width 19 height 19
radio input "true"
click at [363, 317] on p "Next" at bounding box center [360, 312] width 18 height 9
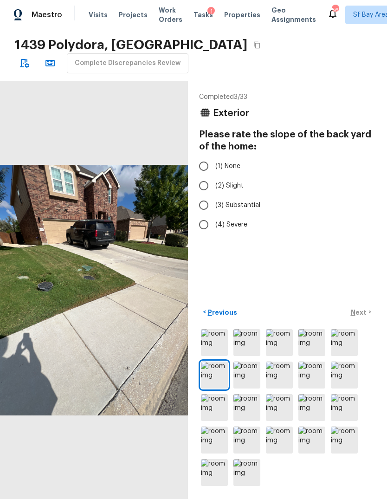
click at [203, 191] on input "(2) Slight" at bounding box center [203, 185] width 19 height 19
radio input "true"
click at [367, 320] on div "< Previous Next >" at bounding box center [287, 311] width 177 height 15
click at [358, 317] on p "Next" at bounding box center [360, 312] width 18 height 9
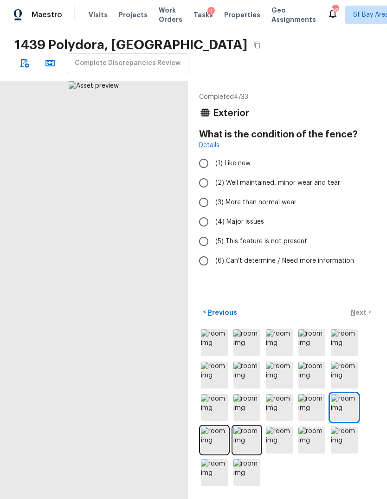
click at [290, 193] on label "(3) More than normal wear" at bounding box center [281, 202] width 174 height 19
click at [213, 193] on input "(3) More than normal wear" at bounding box center [203, 202] width 19 height 19
radio input "true"
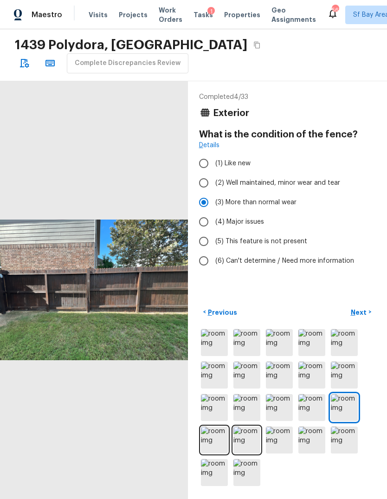
click at [366, 317] on p "Next" at bounding box center [360, 312] width 18 height 9
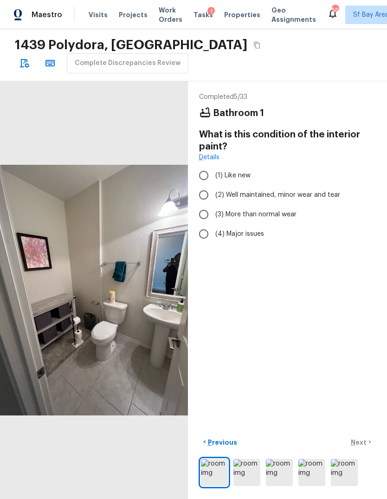
click at [302, 202] on label "(2) Well maintained, minor wear and tear" at bounding box center [281, 194] width 174 height 19
click at [213, 202] on input "(2) Well maintained, minor wear and tear" at bounding box center [203, 194] width 19 height 19
radio input "true"
click at [362, 447] on p "Next" at bounding box center [360, 442] width 18 height 9
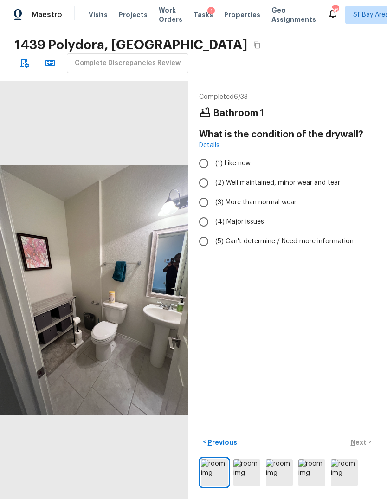
click at [203, 180] on input "(2) Well maintained, minor wear and tear" at bounding box center [203, 182] width 19 height 19
radio input "true"
click at [363, 450] on button "Next >" at bounding box center [361, 441] width 30 height 15
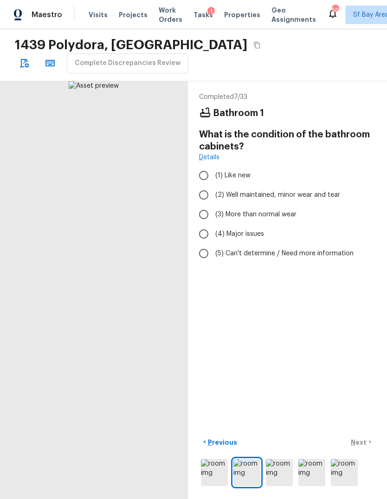
click at [201, 198] on input "(2) Well maintained, minor wear and tear" at bounding box center [203, 194] width 19 height 19
radio input "true"
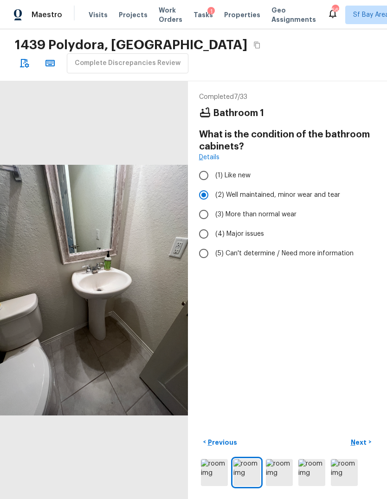
click at [358, 447] on p "Next" at bounding box center [360, 442] width 18 height 9
click at [201, 213] on input "(3) More than normal wear" at bounding box center [203, 214] width 19 height 19
radio input "true"
click at [357, 447] on p "Next" at bounding box center [360, 442] width 18 height 9
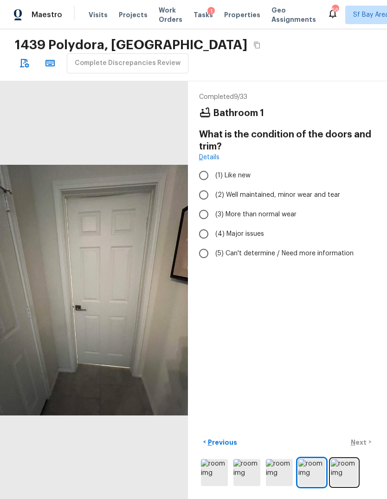
click at [202, 193] on input "(2) Well maintained, minor wear and tear" at bounding box center [203, 194] width 19 height 19
radio input "true"
click at [357, 447] on p "Next" at bounding box center [360, 442] width 18 height 9
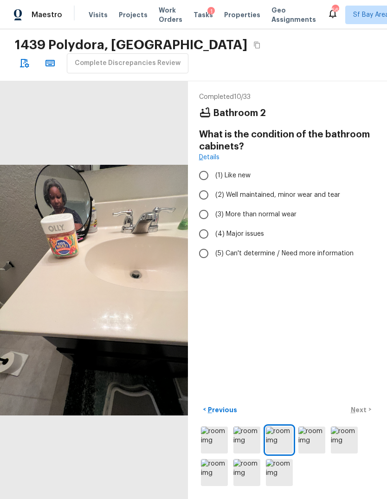
click at [206, 214] on input "(3) More than normal wear" at bounding box center [203, 214] width 19 height 19
radio input "true"
click at [360, 414] on p "Next" at bounding box center [360, 409] width 18 height 9
click at [202, 213] on input "(3) More than normal wear" at bounding box center [203, 214] width 19 height 19
radio input "true"
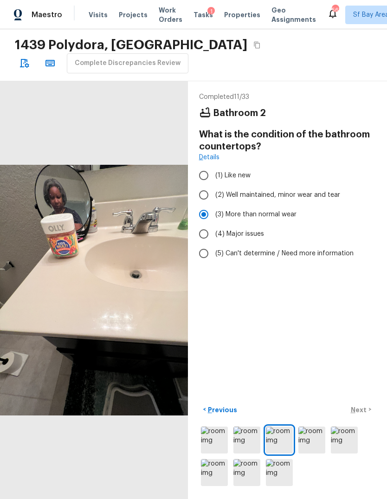
click at [368, 473] on div "< Previous Next >" at bounding box center [287, 445] width 177 height 86
click at [366, 414] on p "Next" at bounding box center [360, 409] width 18 height 9
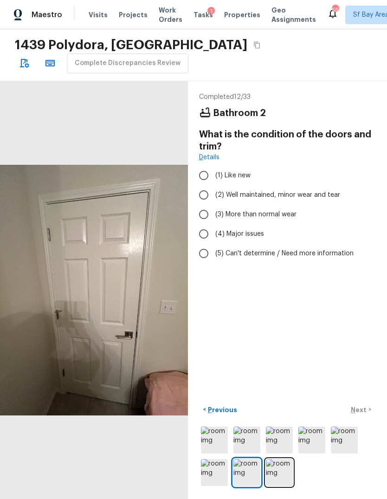
click at [202, 215] on input "(3) More than normal wear" at bounding box center [203, 214] width 19 height 19
radio input "true"
click at [361, 414] on p "Next" at bounding box center [360, 409] width 18 height 9
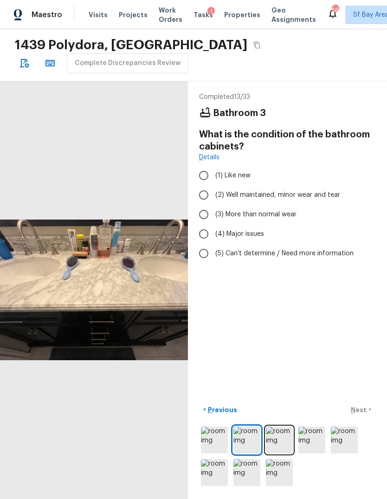
click at [203, 197] on input "(2) Well maintained, minor wear and tear" at bounding box center [203, 194] width 19 height 19
radio input "true"
click at [356, 417] on button "Next >" at bounding box center [361, 409] width 30 height 15
click at [203, 197] on input "(2) Well maintained, minor wear and tear" at bounding box center [203, 194] width 19 height 19
radio input "true"
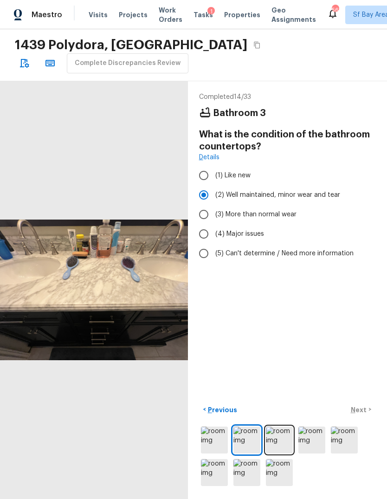
click at [368, 417] on button "Next >" at bounding box center [361, 409] width 30 height 15
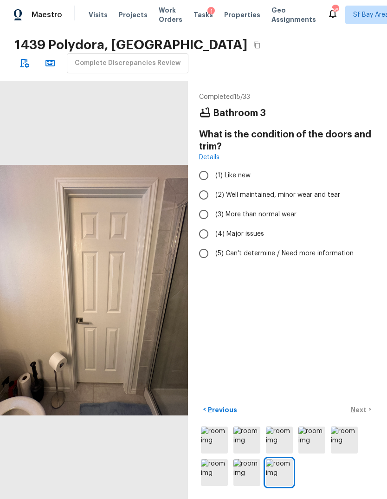
click at [201, 196] on input "(2) Well maintained, minor wear and tear" at bounding box center [203, 194] width 19 height 19
radio input "true"
click at [362, 417] on div "< Previous Next >" at bounding box center [287, 409] width 177 height 15
click at [201, 206] on input "(3) More than normal wear" at bounding box center [203, 214] width 19 height 19
radio input "true"
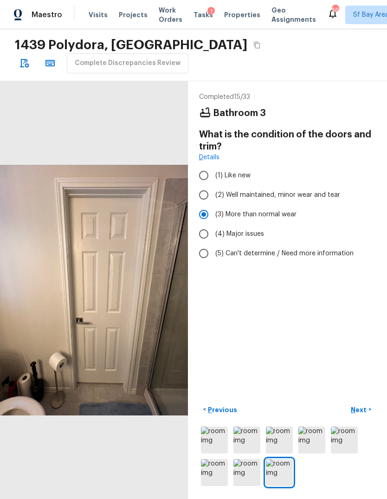
click at [364, 414] on p "Next" at bounding box center [360, 409] width 18 height 9
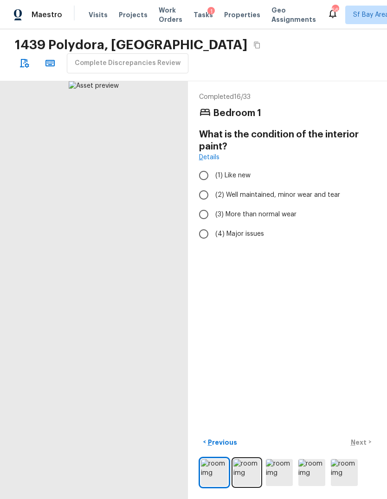
click at [198, 213] on input "(3) More than normal wear" at bounding box center [203, 214] width 19 height 19
radio input "true"
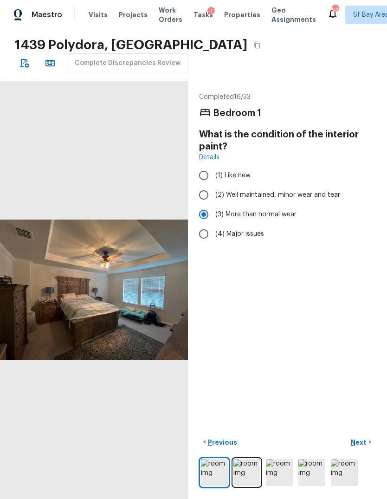
click at [363, 447] on p "Next" at bounding box center [360, 442] width 18 height 9
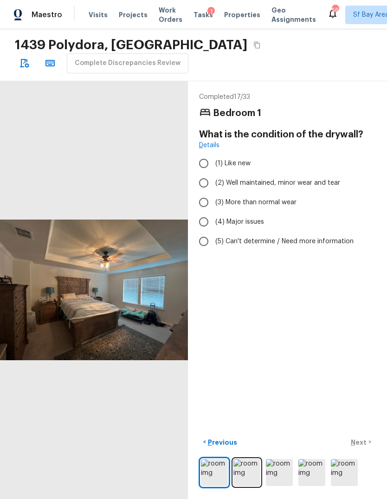
click at [202, 204] on input "(3) More than normal wear" at bounding box center [203, 202] width 19 height 19
radio input "true"
click at [202, 180] on input "(2) Well maintained, minor wear and tear" at bounding box center [203, 182] width 19 height 19
radio input "true"
click at [364, 450] on button "Next >" at bounding box center [361, 441] width 30 height 15
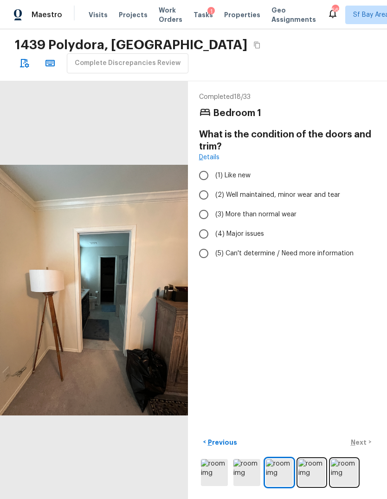
click at [206, 215] on input "(3) More than normal wear" at bounding box center [203, 214] width 19 height 19
radio input "true"
click at [360, 447] on p "Next" at bounding box center [360, 442] width 18 height 9
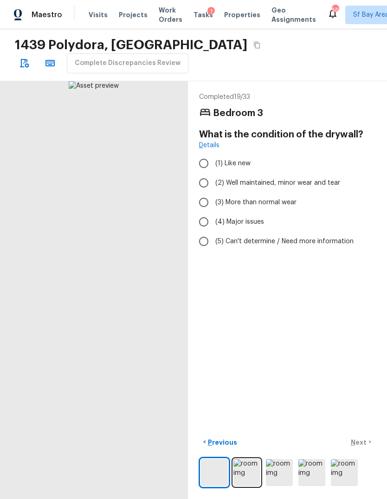
click at [204, 206] on input "(3) More than normal wear" at bounding box center [203, 202] width 19 height 19
radio input "true"
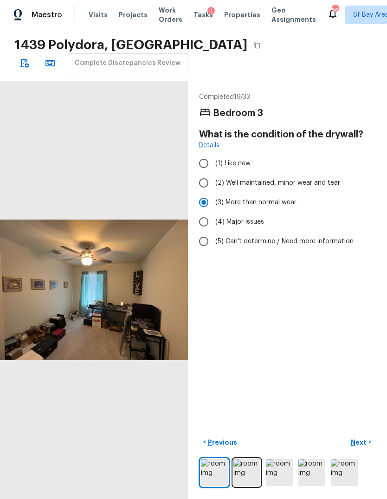
click at [205, 183] on input "(2) Well maintained, minor wear and tear" at bounding box center [203, 182] width 19 height 19
radio input "true"
click at [367, 450] on button "Next >" at bounding box center [361, 441] width 30 height 15
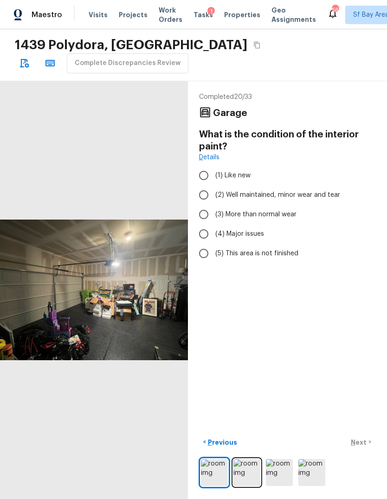
click at [200, 219] on input "(3) More than normal wear" at bounding box center [203, 214] width 19 height 19
radio input "true"
click at [363, 450] on button "Next >" at bounding box center [361, 441] width 30 height 15
click at [200, 195] on input "(2) Well maintained, minor wear and tear" at bounding box center [203, 194] width 19 height 19
radio input "true"
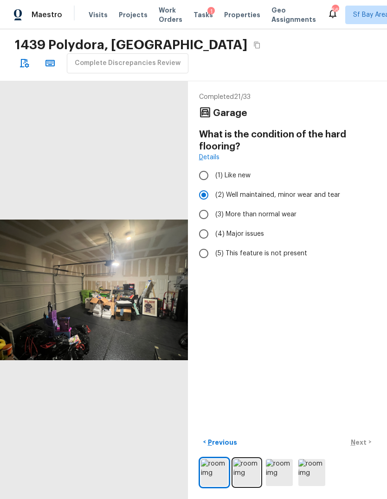
click at [360, 450] on button "Next >" at bounding box center [361, 441] width 30 height 15
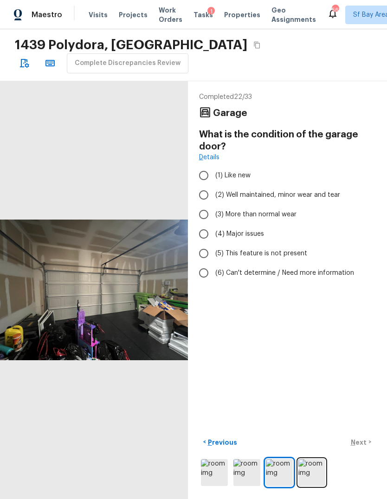
click at [203, 201] on input "(2) Well maintained, minor wear and tear" at bounding box center [203, 194] width 19 height 19
radio input "true"
click at [356, 450] on div "< Previous Next >" at bounding box center [287, 441] width 177 height 15
click at [362, 450] on button "Next >" at bounding box center [361, 441] width 30 height 15
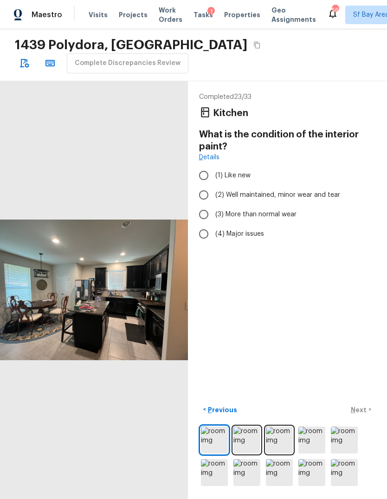
click at [204, 213] on input "(3) More than normal wear" at bounding box center [203, 214] width 19 height 19
radio input "true"
click at [360, 414] on p "Next" at bounding box center [360, 409] width 18 height 9
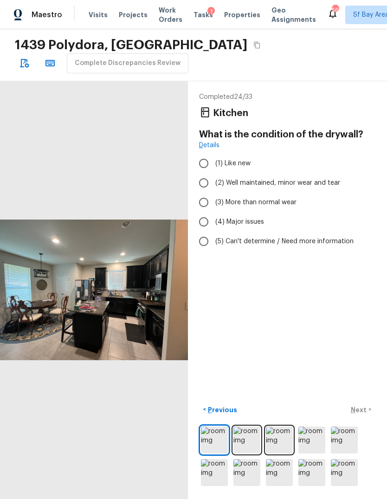
click at [199, 181] on input "(2) Well maintained, minor wear and tear" at bounding box center [203, 182] width 19 height 19
radio input "true"
click at [361, 474] on div "< Previous Next >" at bounding box center [287, 445] width 177 height 86
click at [361, 414] on p "Next" at bounding box center [360, 409] width 18 height 9
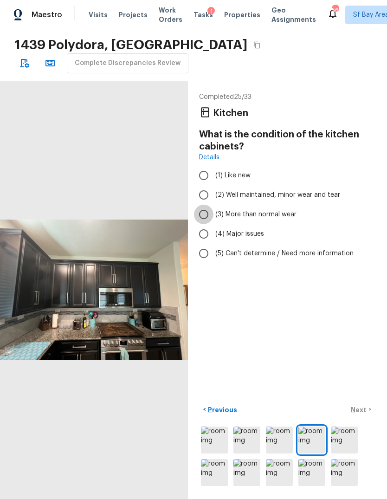
click at [202, 214] on input "(3) More than normal wear" at bounding box center [203, 214] width 19 height 19
radio input "true"
click at [359, 414] on p "Next" at bounding box center [360, 409] width 18 height 9
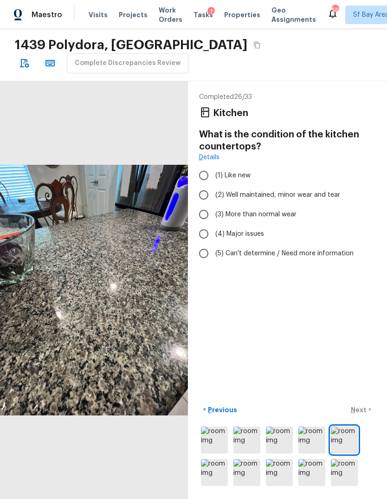
click at [199, 214] on input "(3) More than normal wear" at bounding box center [203, 214] width 19 height 19
radio input "true"
click at [201, 188] on input "(2) Well maintained, minor wear and tear" at bounding box center [203, 194] width 19 height 19
radio input "true"
click at [361, 417] on div "< Previous Next >" at bounding box center [287, 409] width 177 height 15
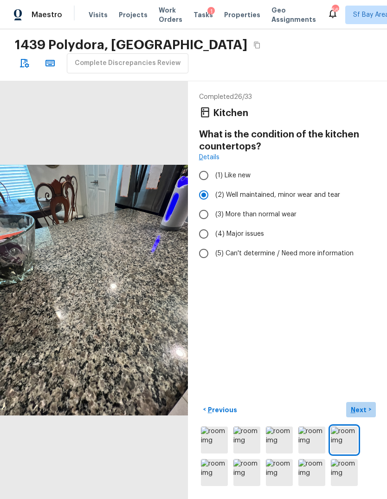
click at [360, 414] on p "Next" at bounding box center [360, 409] width 18 height 9
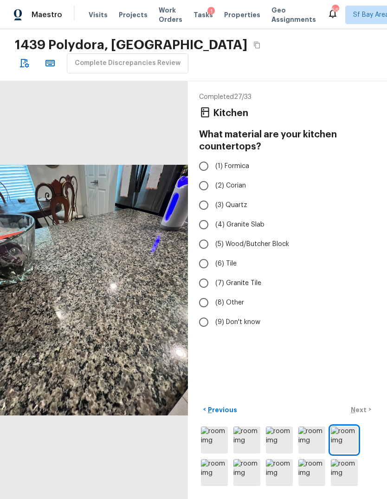
click at [203, 205] on input "(3) Quartz" at bounding box center [203, 204] width 19 height 19
radio input "true"
click at [202, 224] on input "(4) Granite Slab" at bounding box center [203, 224] width 19 height 19
radio input "true"
click at [364, 414] on p "Next" at bounding box center [360, 409] width 18 height 9
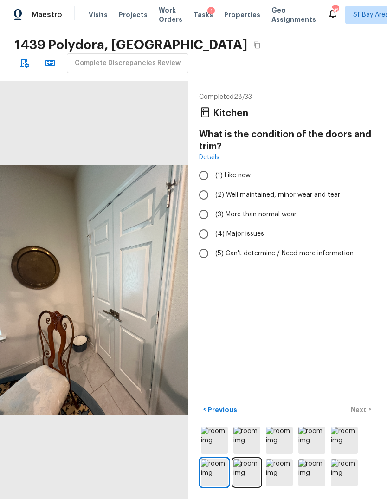
click at [199, 215] on input "(3) More than normal wear" at bounding box center [203, 214] width 19 height 19
radio input "true"
click at [368, 417] on div "< Previous Next >" at bounding box center [287, 409] width 177 height 15
click at [366, 414] on p "Next" at bounding box center [360, 409] width 18 height 9
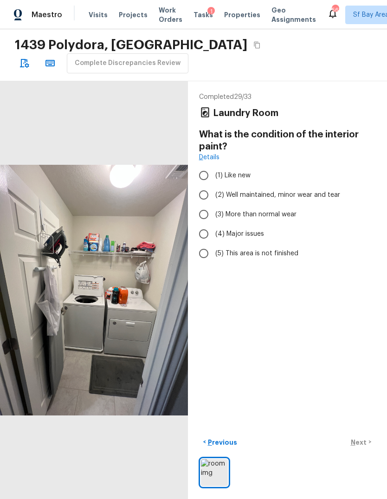
click at [211, 215] on input "(3) More than normal wear" at bounding box center [203, 214] width 19 height 19
radio input "true"
click at [359, 447] on p "Next" at bounding box center [360, 442] width 18 height 9
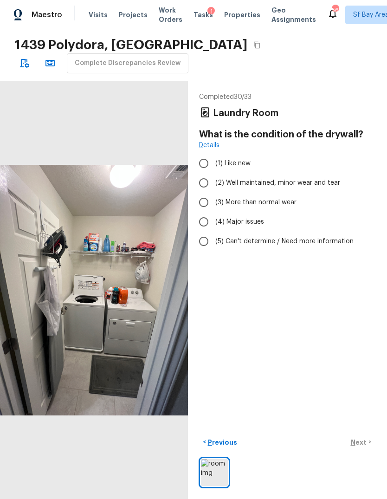
click at [204, 203] on input "(3) More than normal wear" at bounding box center [203, 202] width 19 height 19
radio input "true"
click at [360, 483] on div "Completed 30 / 33 Laundry Room What is the condition of the drywall? Details (1…" at bounding box center [287, 290] width 199 height 418
click at [202, 179] on input "(2) Well maintained, minor wear and tear" at bounding box center [203, 182] width 19 height 19
radio input "true"
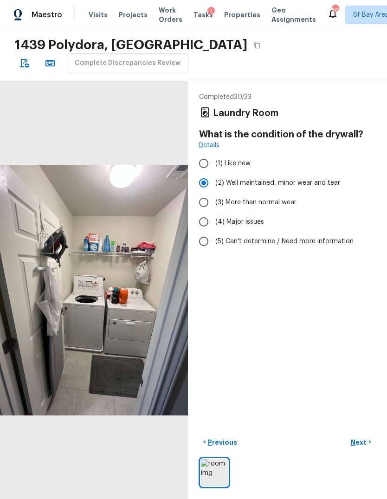
click at [364, 450] on button "Next >" at bounding box center [361, 441] width 30 height 15
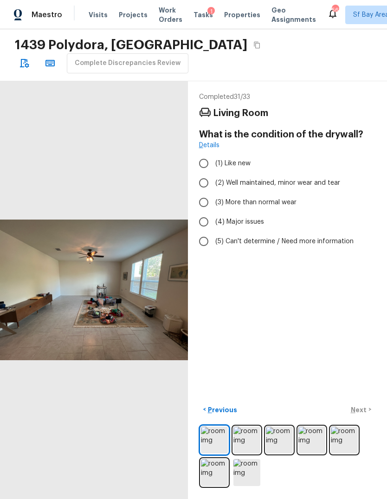
click at [201, 183] on input "(2) Well maintained, minor wear and tear" at bounding box center [203, 182] width 19 height 19
radio input "true"
click at [357, 453] on img at bounding box center [344, 439] width 27 height 27
click at [361, 414] on p "Next" at bounding box center [360, 409] width 18 height 9
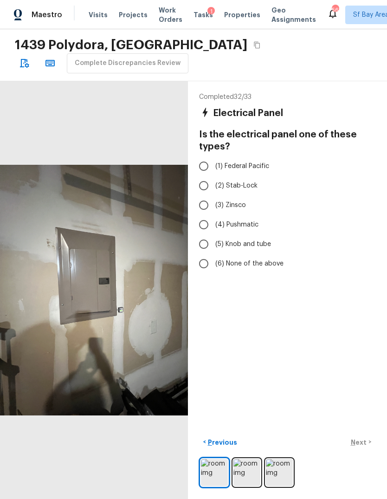
click at [202, 264] on input "(6) None of the above" at bounding box center [203, 263] width 19 height 19
radio input "true"
click at [361, 447] on p "Next" at bounding box center [360, 442] width 18 height 9
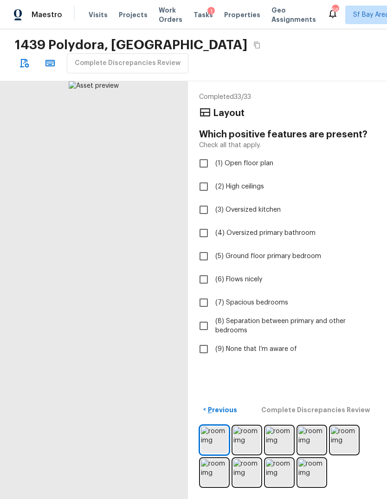
click at [203, 348] on input "(9) None that I’m aware of" at bounding box center [203, 348] width 19 height 19
checkbox input "true"
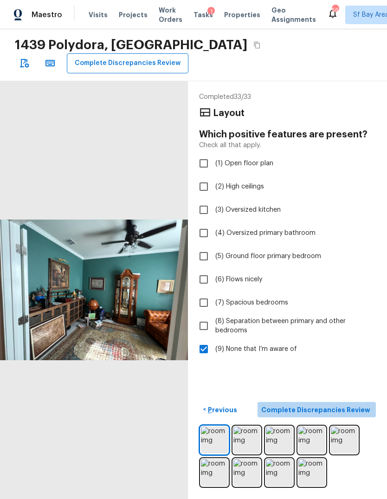
click at [360, 414] on p "Complete Discrepancies Review" at bounding box center [316, 409] width 111 height 9
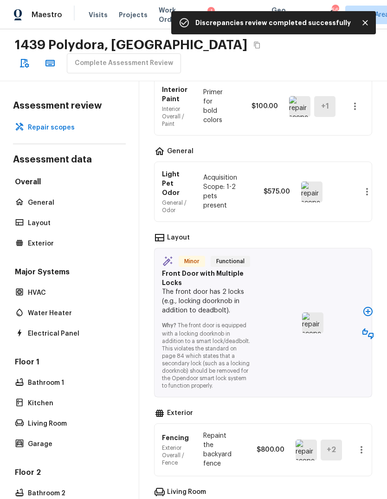
scroll to position [920, 0]
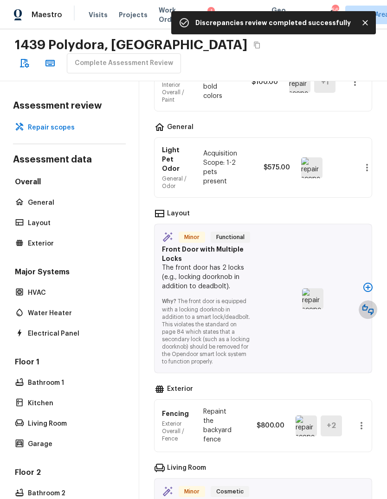
click at [374, 300] on button "button" at bounding box center [368, 309] width 19 height 19
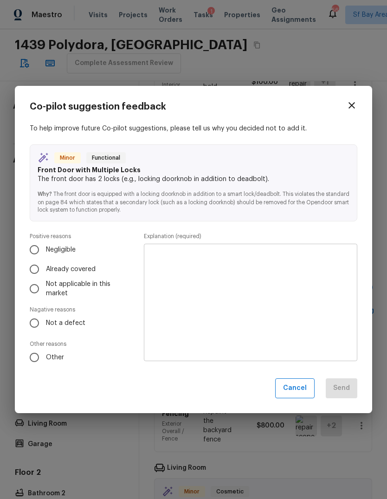
click at [33, 326] on input "Not a defect" at bounding box center [34, 322] width 19 height 19
radio input "true"
click at [280, 277] on textarea at bounding box center [250, 302] width 200 height 102
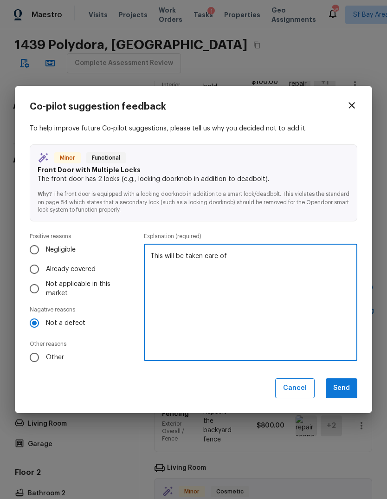
type textarea "This will be taken care of"
click at [290, 223] on div "To help improve future Co-pilot suggestions, please tell us why you decided not…" at bounding box center [194, 245] width 328 height 243
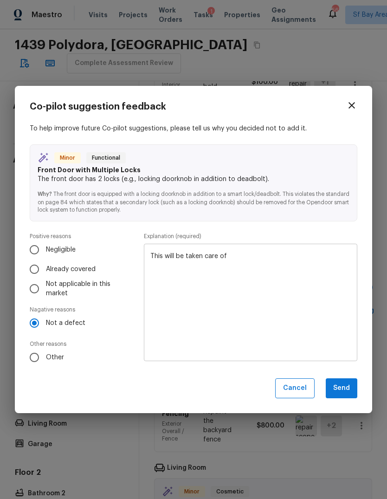
click at [344, 392] on button "Send" at bounding box center [342, 388] width 32 height 20
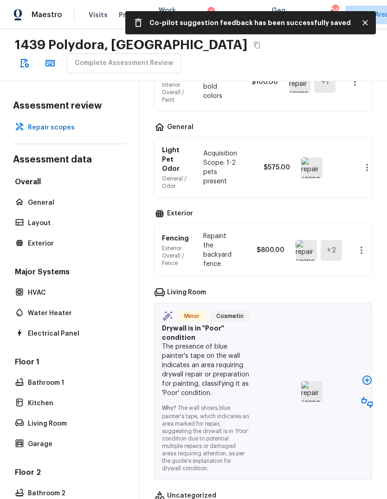
click at [366, 375] on icon "button" at bounding box center [366, 379] width 9 height 9
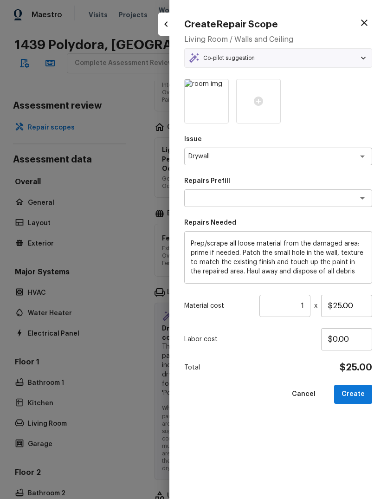
type textarea "Patch Small Hole in Drywall"
click at [361, 303] on input "$25.00" at bounding box center [346, 306] width 51 height 22
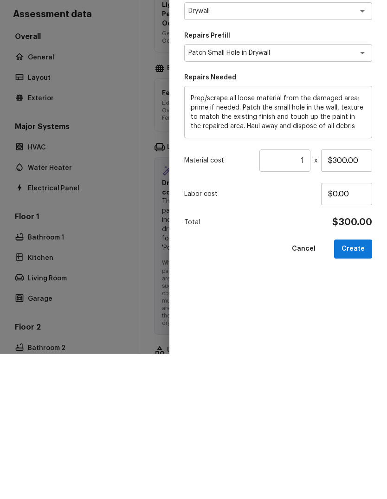
click at [355, 385] on button "Create" at bounding box center [353, 394] width 38 height 19
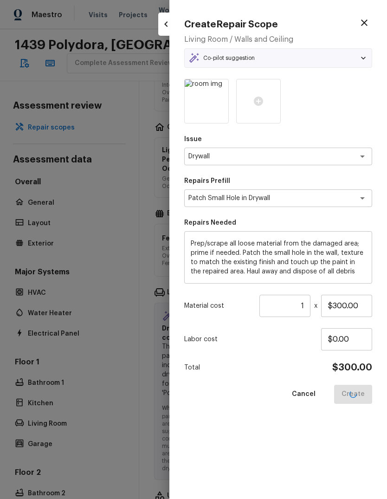
type input "$25.00"
type input "$0.00"
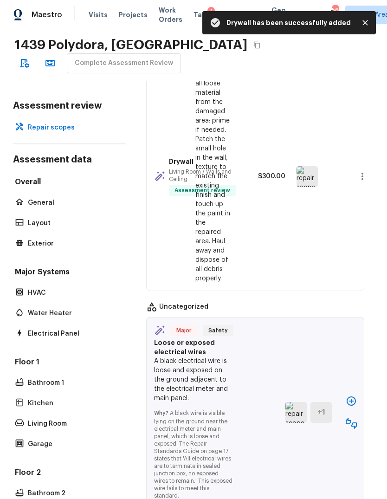
scroll to position [1160, 8]
click at [351, 392] on button "button" at bounding box center [351, 401] width 19 height 19
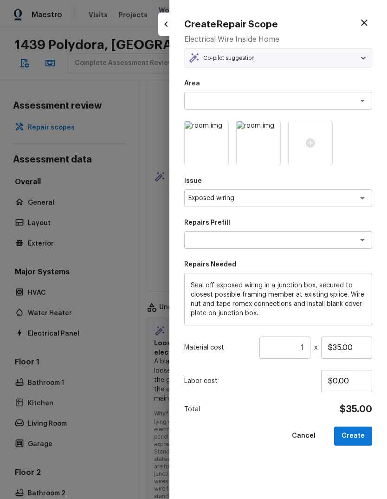
type textarea "Correct exposed wiring"
click at [361, 439] on button "Create" at bounding box center [353, 435] width 38 height 19
type input "$0.00"
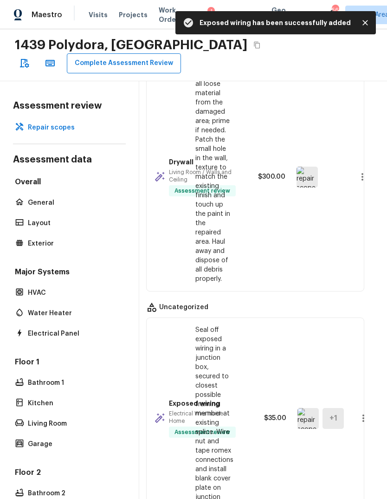
click at [88, 53] on button "Complete Assessment Review" at bounding box center [124, 63] width 114 height 20
